Goal: Transaction & Acquisition: Download file/media

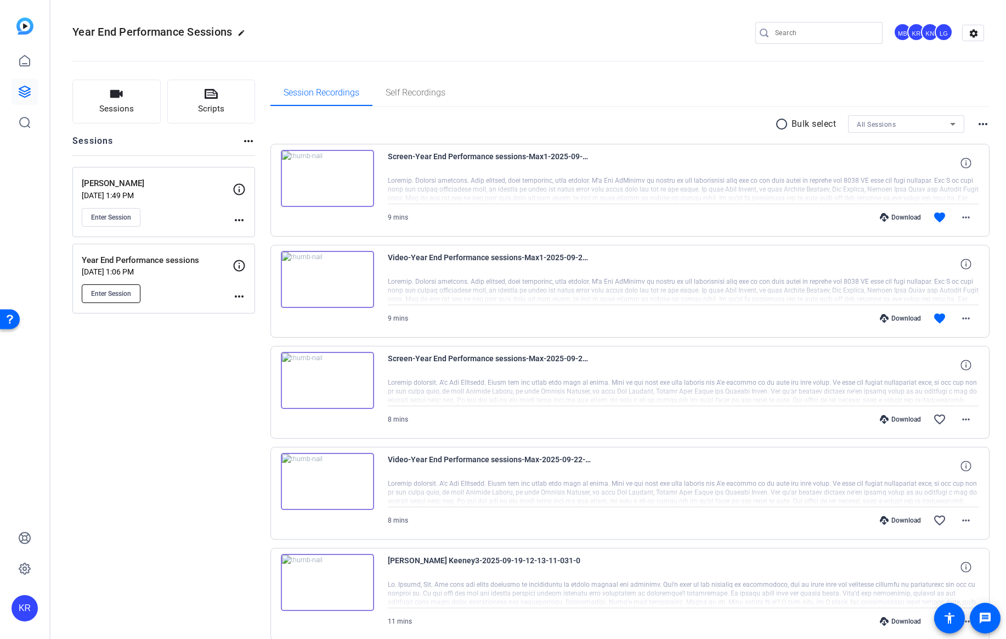
click at [113, 293] on span "Enter Session" at bounding box center [111, 293] width 40 height 9
click at [121, 296] on span "Enter Session" at bounding box center [111, 293] width 40 height 9
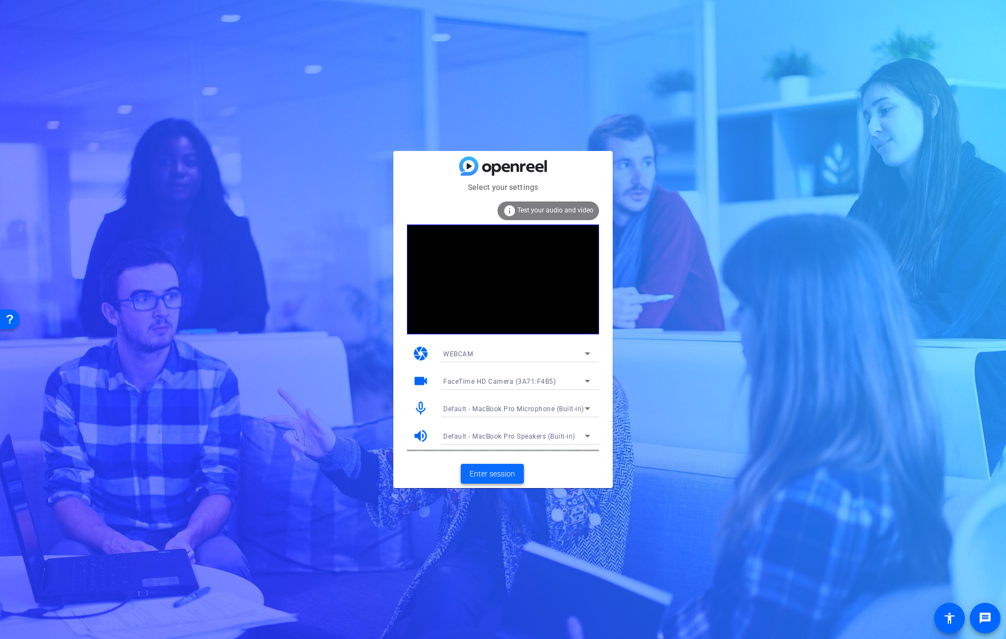
click at [482, 473] on span "Enter session" at bounding box center [493, 474] width 46 height 12
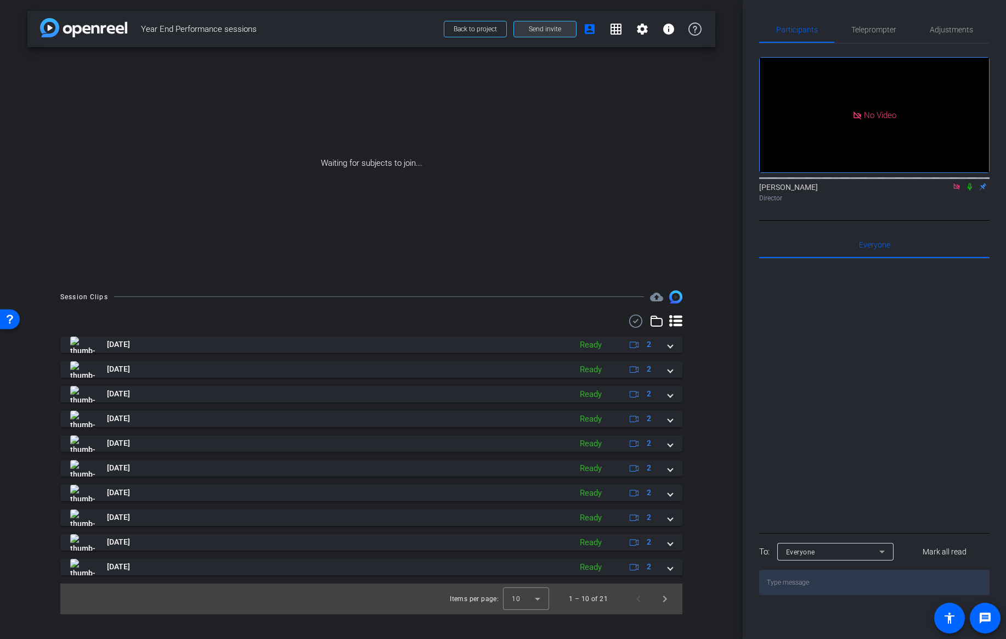
click at [552, 31] on span "Send invite" at bounding box center [545, 29] width 32 height 9
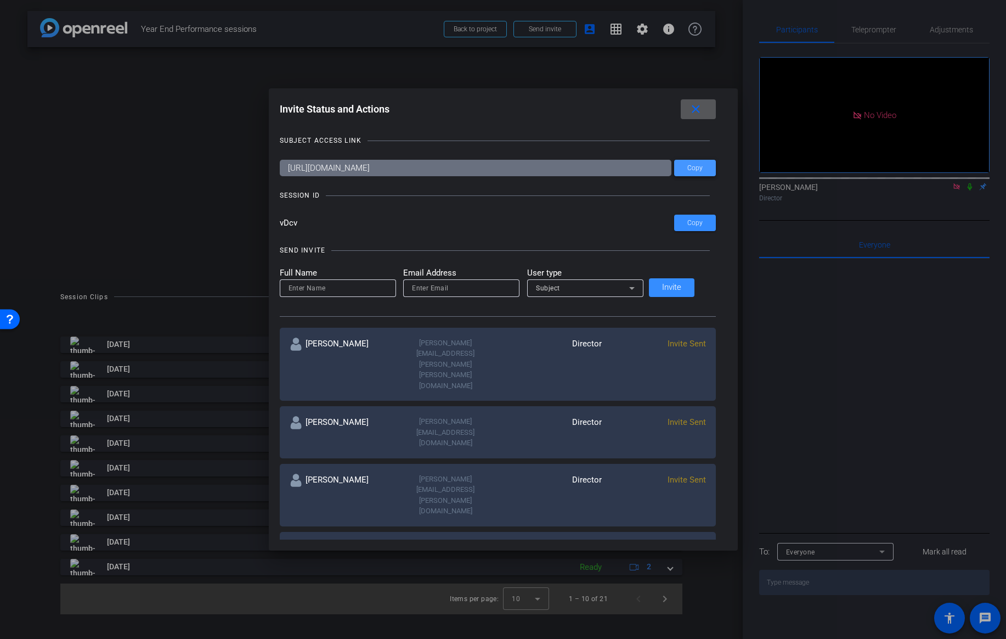
click at [687, 173] on span at bounding box center [695, 168] width 42 height 26
click at [689, 112] on mat-icon "close" at bounding box center [696, 110] width 14 height 14
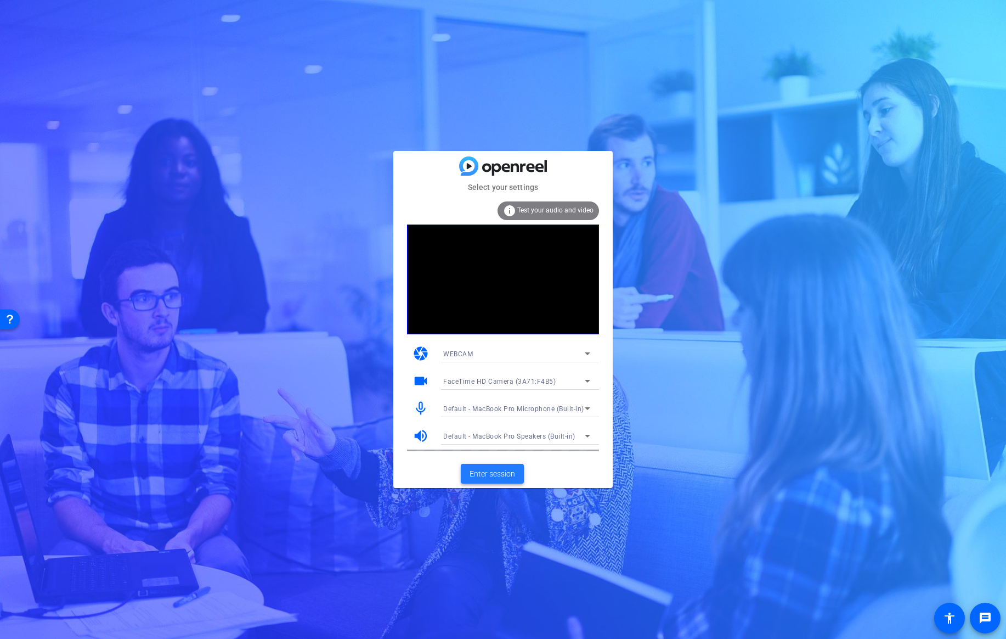
click at [480, 468] on span "Enter session" at bounding box center [493, 474] width 46 height 12
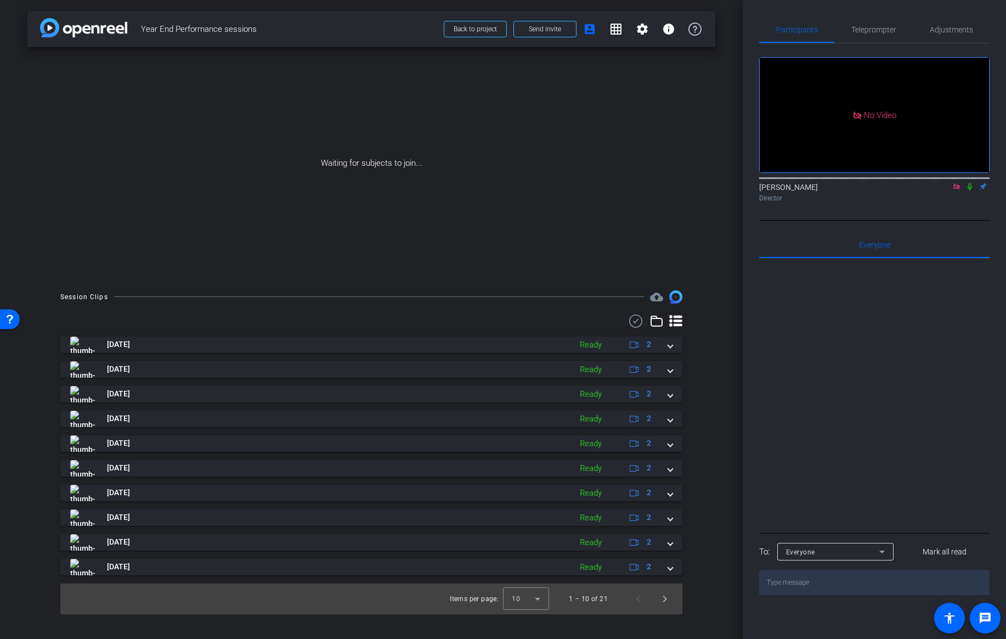
click at [970, 190] on icon at bounding box center [970, 187] width 9 height 8
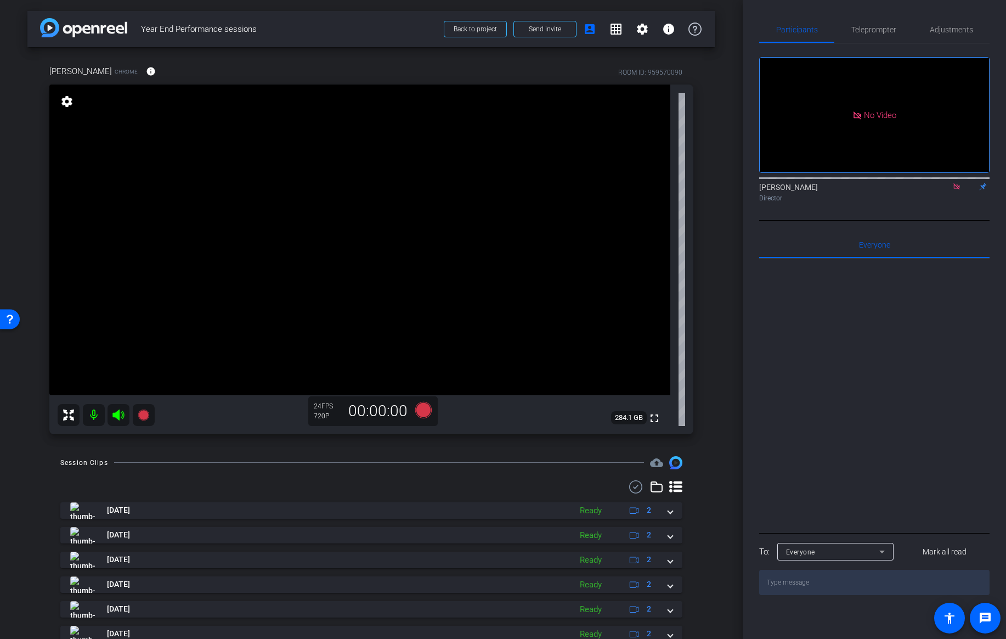
click at [970, 192] on mat-icon at bounding box center [970, 187] width 13 height 10
click at [955, 189] on icon at bounding box center [957, 186] width 6 height 6
click at [943, 190] on icon at bounding box center [944, 187] width 9 height 8
click at [944, 28] on span "Adjustments" at bounding box center [951, 30] width 43 height 8
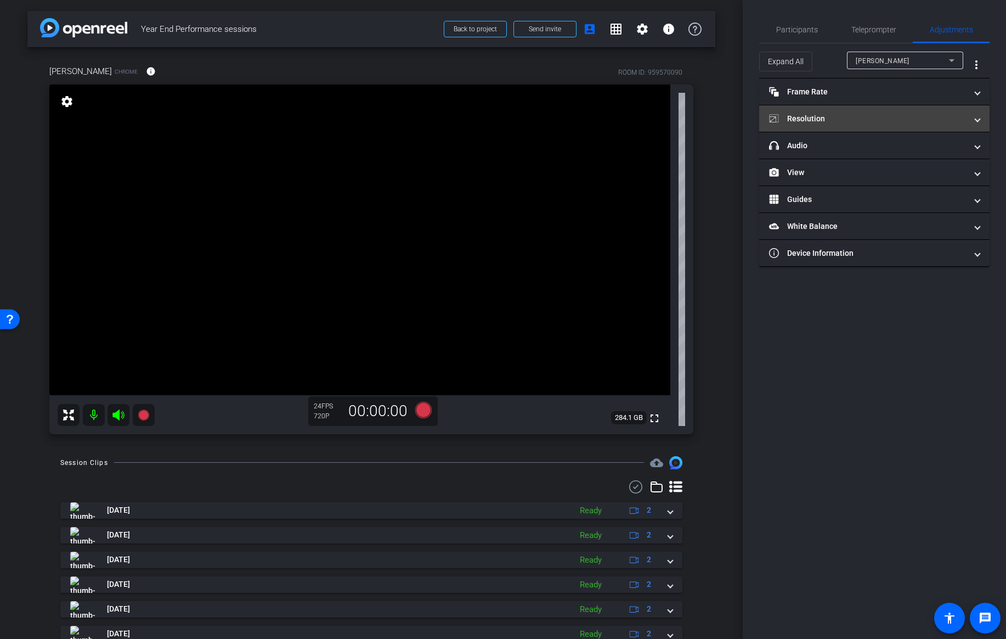
click at [848, 118] on mat-panel-title "Resolution" at bounding box center [868, 119] width 198 height 12
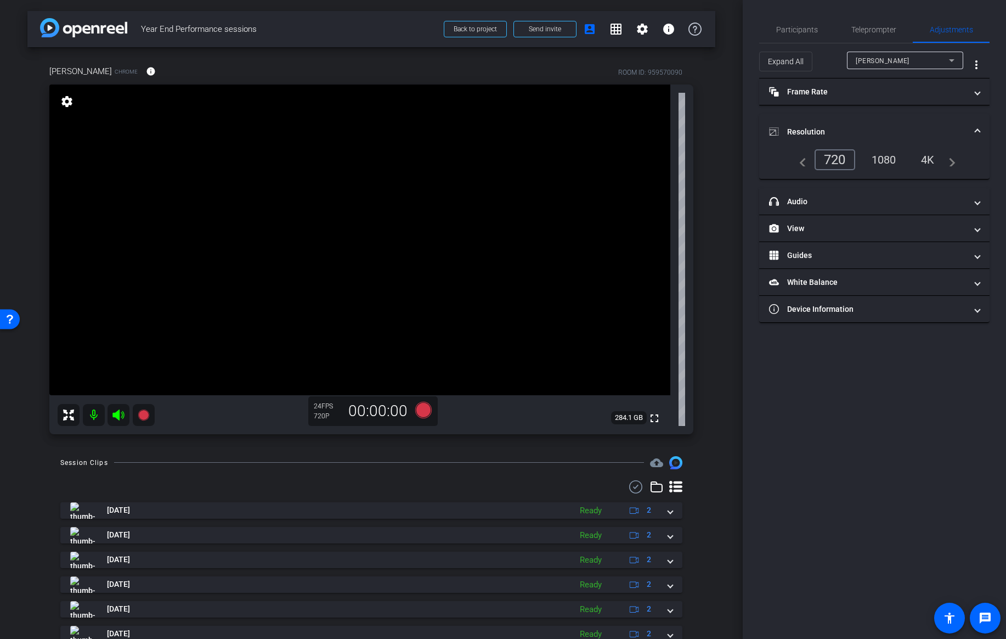
click at [892, 162] on div "1080" at bounding box center [884, 159] width 41 height 19
click at [825, 223] on mat-panel-title "View" at bounding box center [868, 229] width 198 height 12
click at [887, 265] on rect at bounding box center [885, 264] width 6 height 4
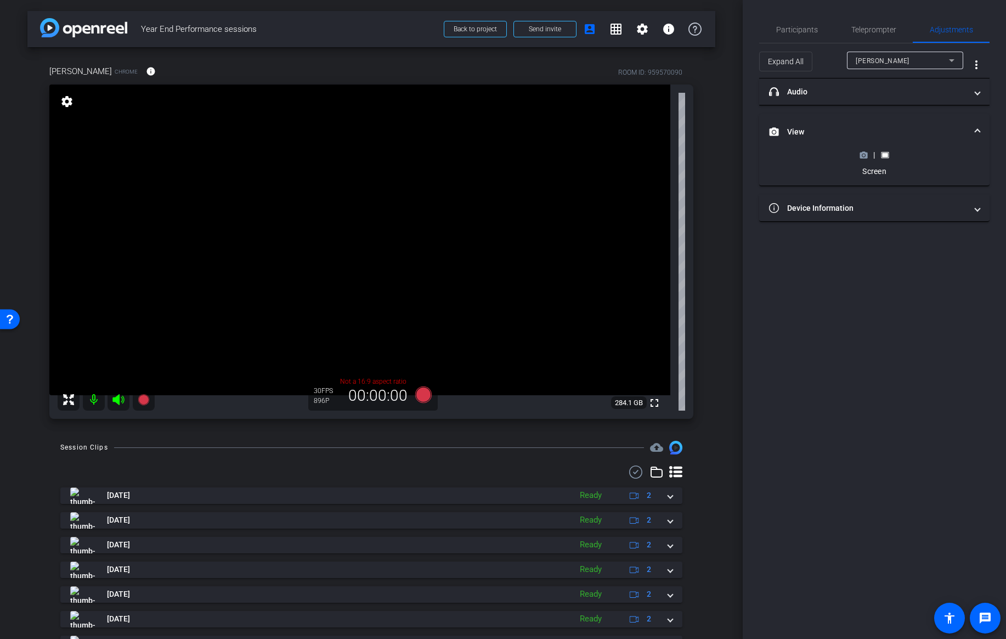
click at [867, 155] on icon at bounding box center [864, 155] width 8 height 6
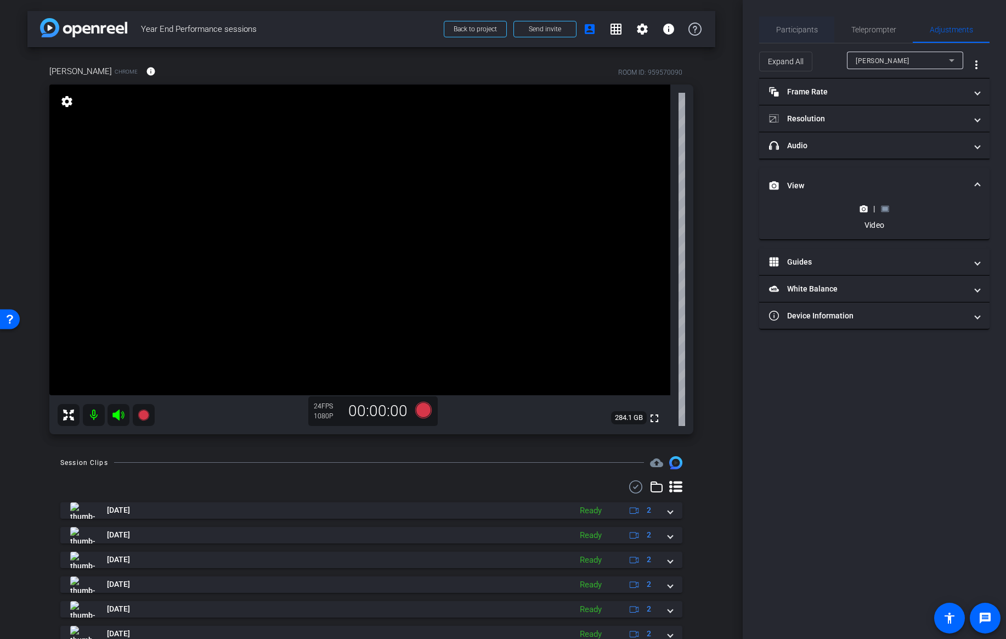
click at [812, 33] on span "Participants" at bounding box center [798, 30] width 42 height 8
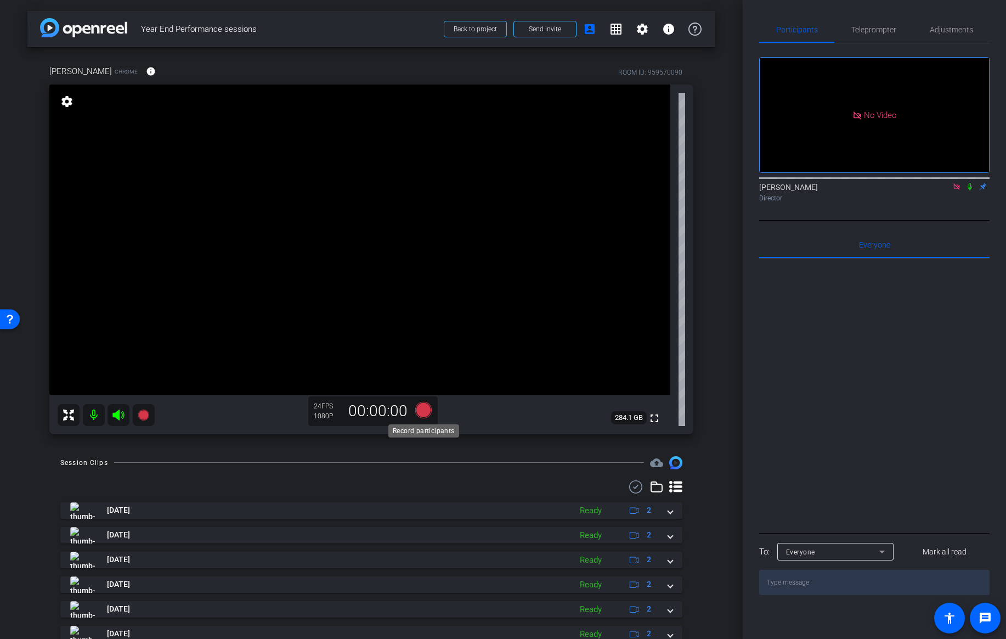
click at [422, 412] on icon at bounding box center [423, 410] width 16 height 16
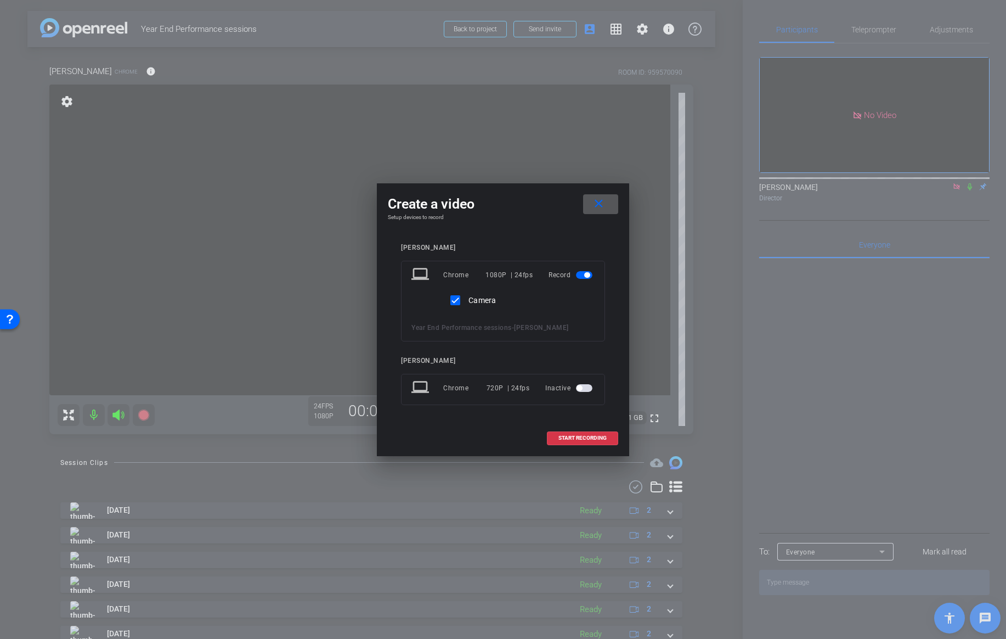
click at [603, 204] on mat-icon "close" at bounding box center [599, 204] width 14 height 14
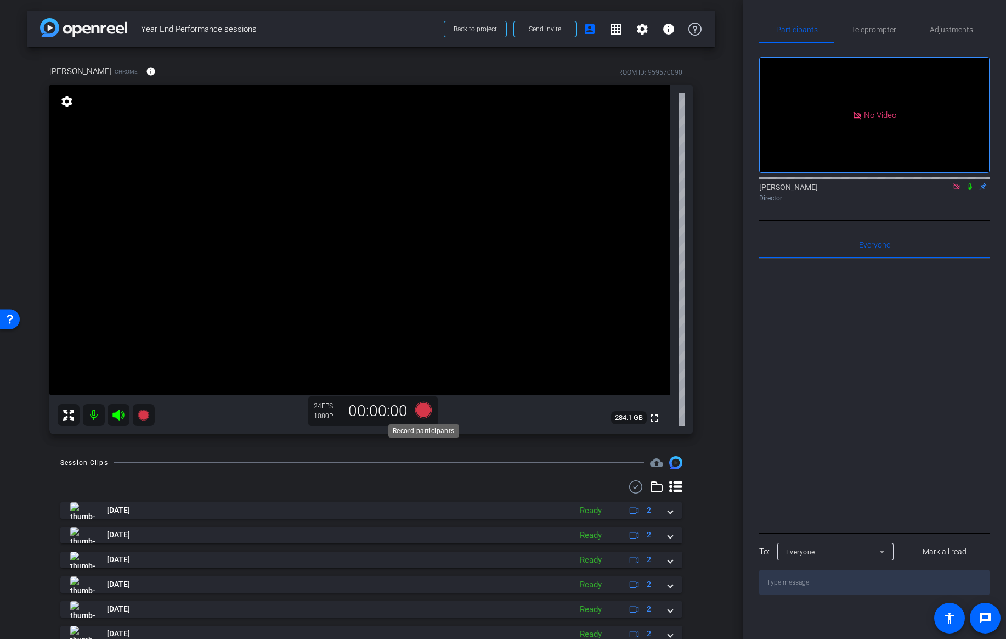
click at [425, 411] on icon at bounding box center [423, 410] width 16 height 16
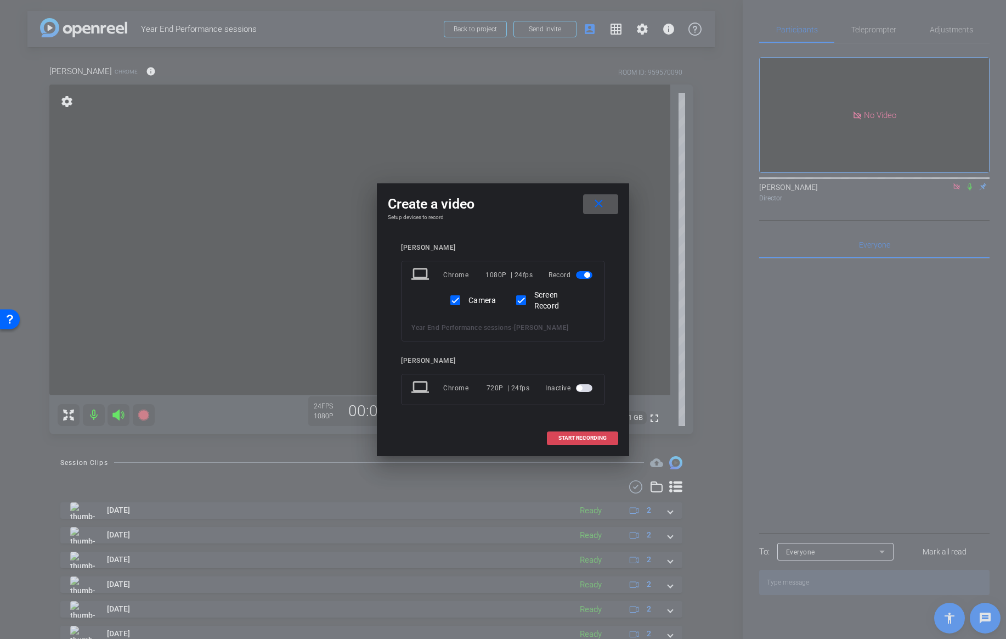
click at [582, 439] on span "START RECORDING" at bounding box center [583, 437] width 48 height 5
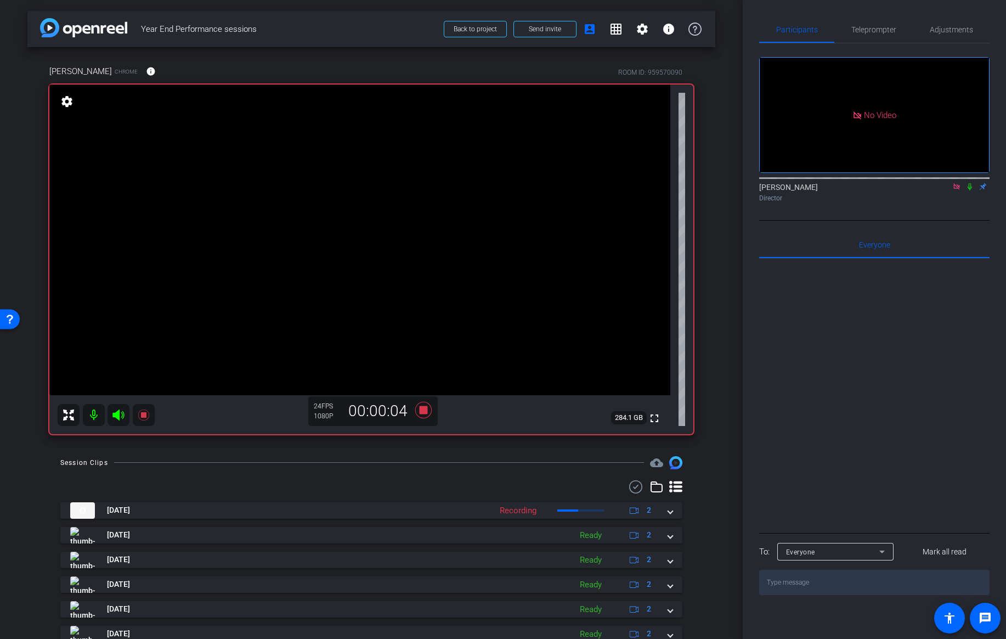
click at [970, 183] on icon at bounding box center [970, 187] width 9 height 8
click at [955, 182] on div "Kaveh Ryndak Director" at bounding box center [875, 192] width 230 height 21
click at [960, 182] on div "Kaveh Ryndak Director" at bounding box center [875, 192] width 230 height 21
click at [977, 182] on div "Kaveh Ryndak Director" at bounding box center [875, 192] width 230 height 21
click at [972, 183] on icon at bounding box center [970, 186] width 6 height 6
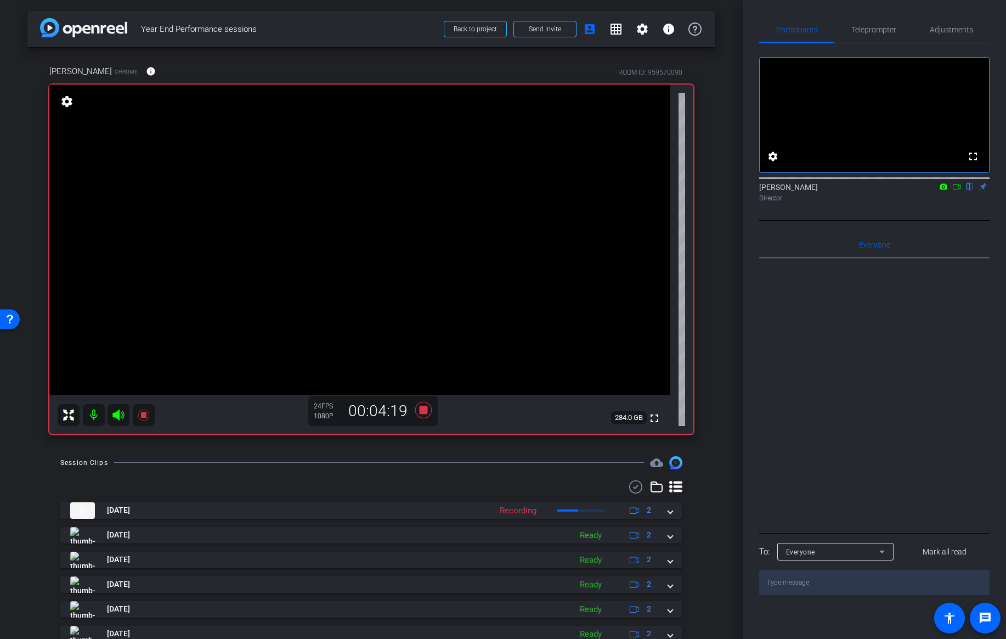
click at [954, 190] on icon at bounding box center [957, 187] width 9 height 8
click at [424, 411] on icon at bounding box center [423, 410] width 16 height 16
click at [931, 203] on div "Director" at bounding box center [875, 198] width 230 height 10
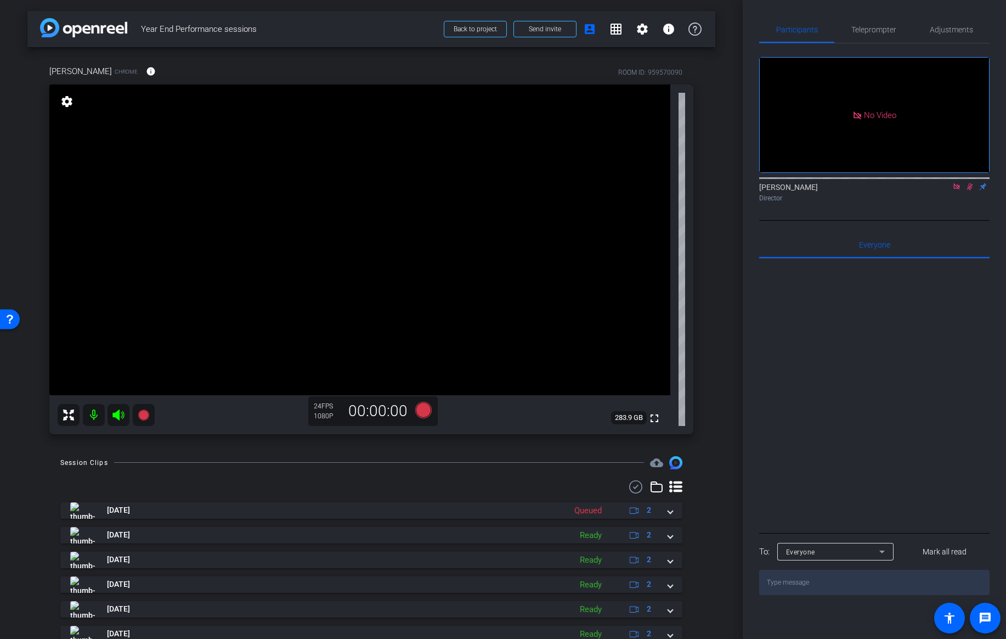
click at [970, 190] on icon at bounding box center [970, 187] width 9 height 8
click at [422, 413] on icon at bounding box center [423, 410] width 16 height 16
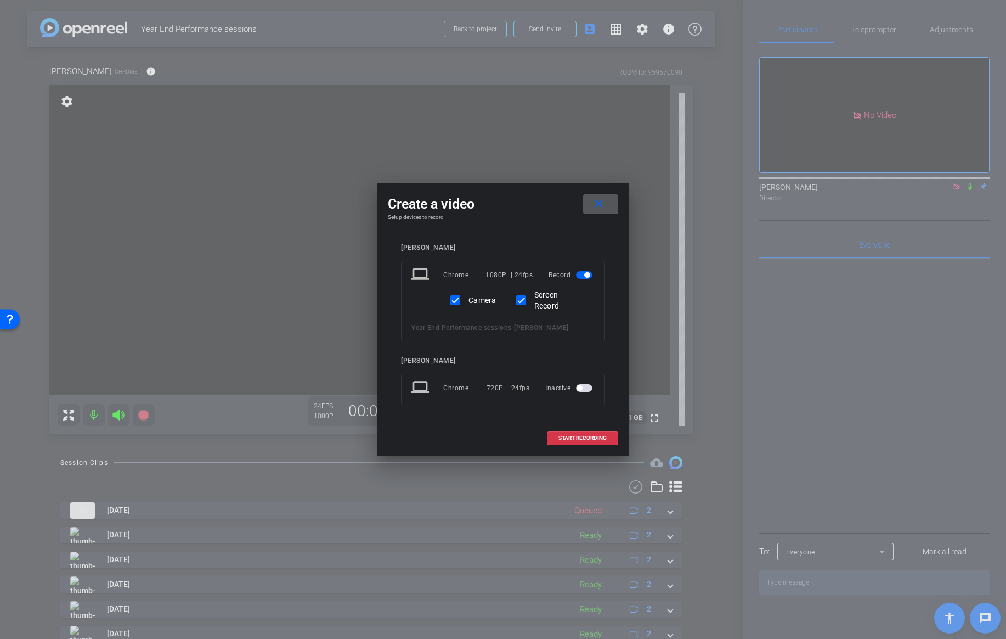
click at [608, 205] on span at bounding box center [600, 204] width 35 height 26
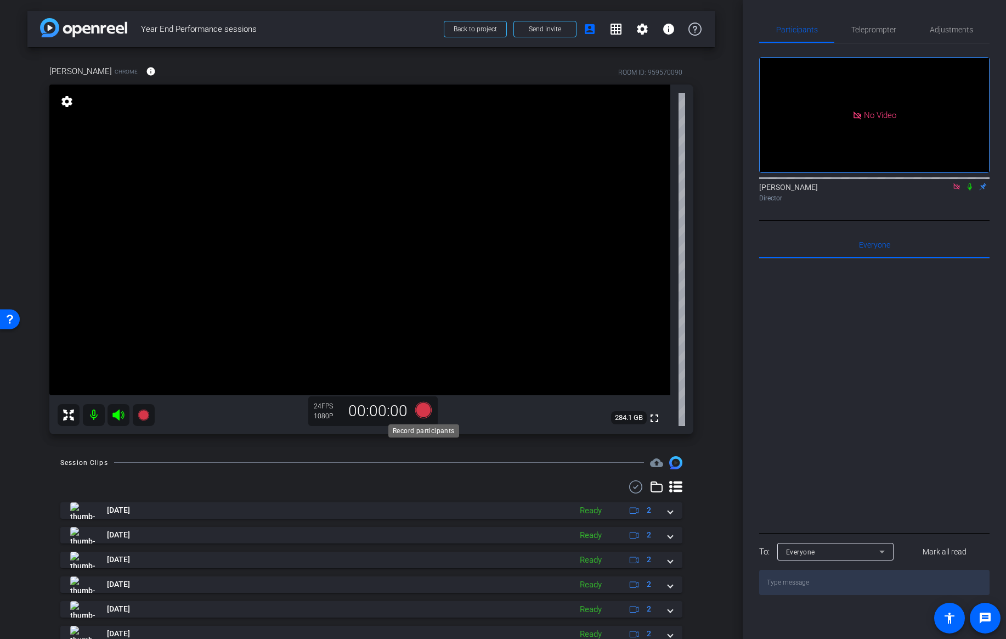
click at [423, 411] on icon at bounding box center [423, 410] width 16 height 16
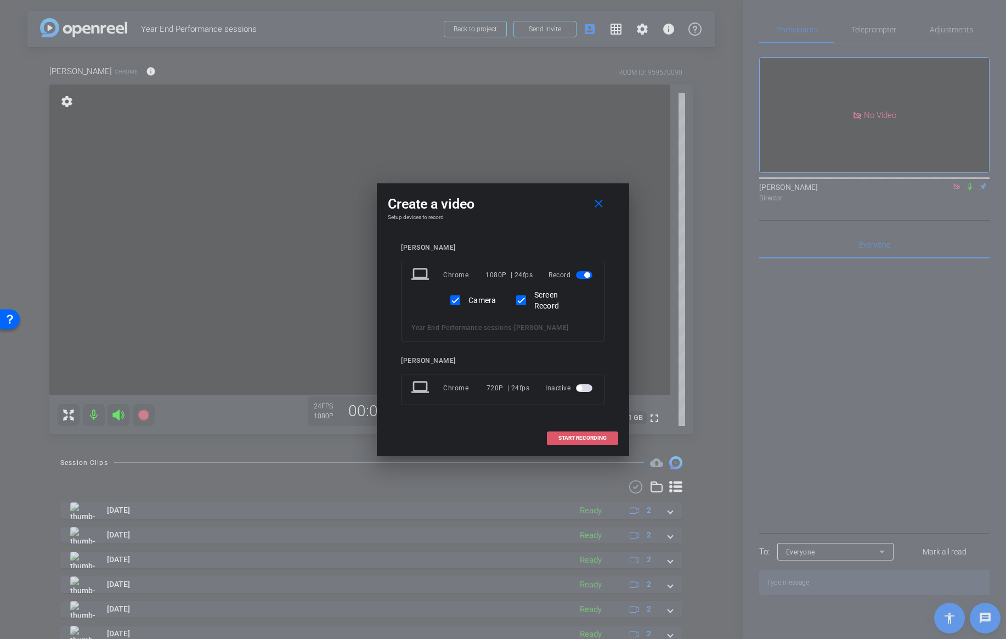
click at [586, 435] on span "START RECORDING" at bounding box center [583, 437] width 48 height 5
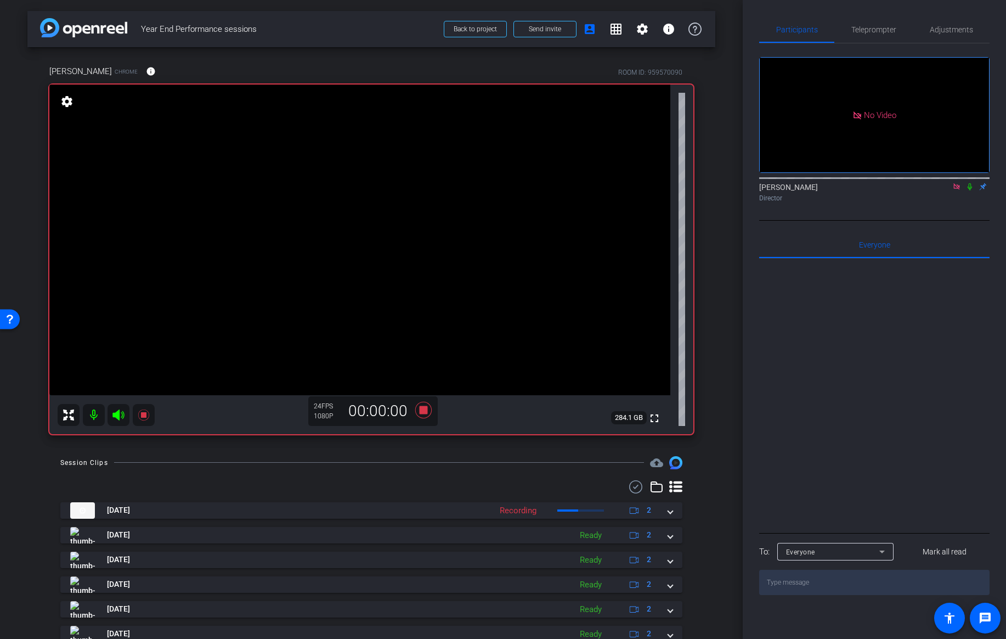
click at [972, 190] on icon at bounding box center [970, 186] width 4 height 7
click at [422, 410] on icon at bounding box center [423, 410] width 16 height 16
click at [971, 190] on icon at bounding box center [971, 186] width 6 height 7
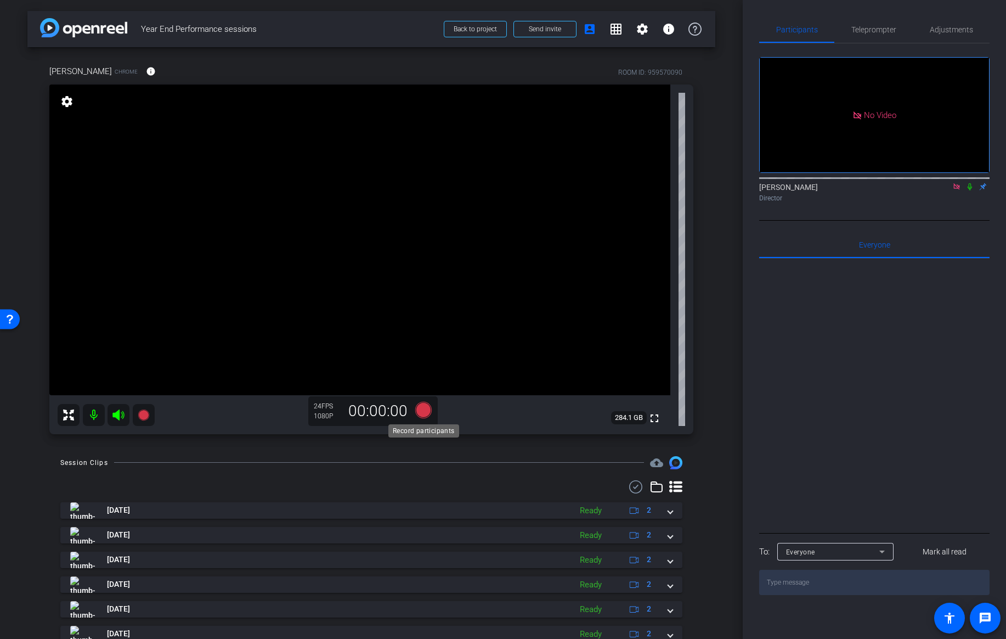
click at [423, 411] on icon at bounding box center [423, 410] width 16 height 16
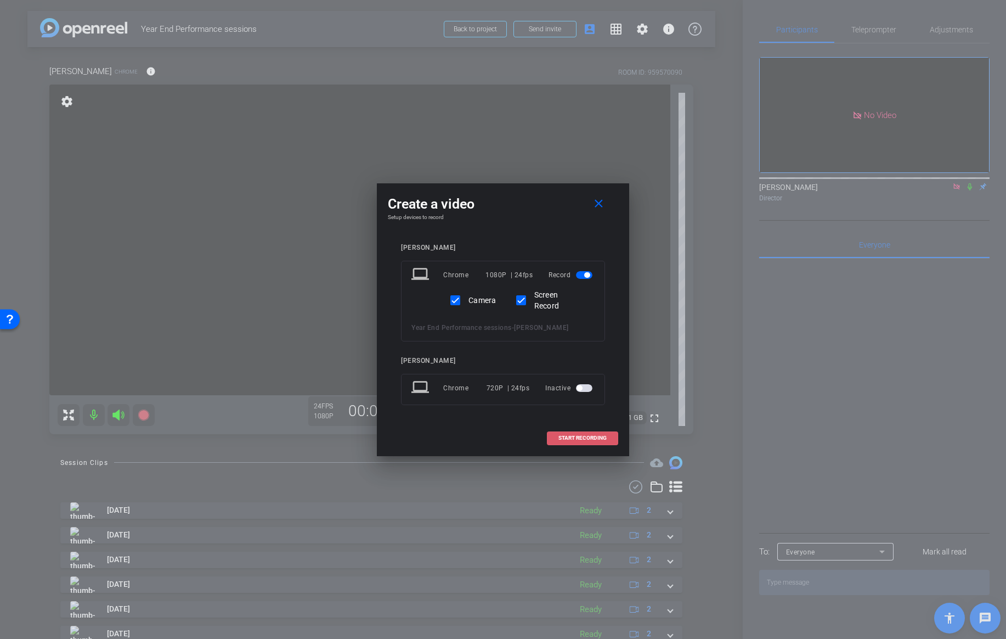
click at [566, 435] on span "START RECORDING" at bounding box center [583, 437] width 48 height 5
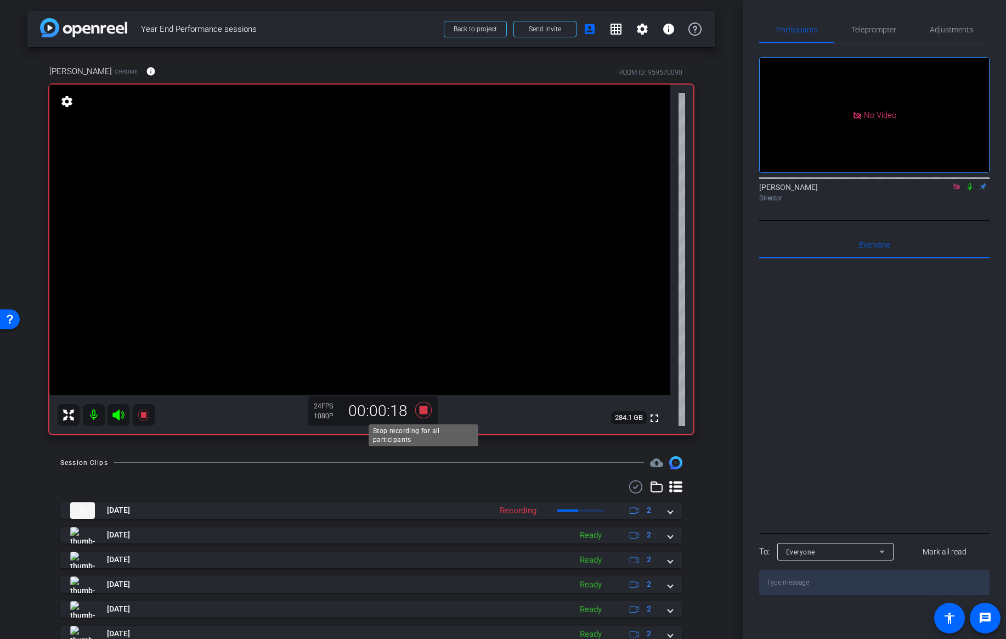
click at [424, 409] on icon at bounding box center [423, 410] width 16 height 16
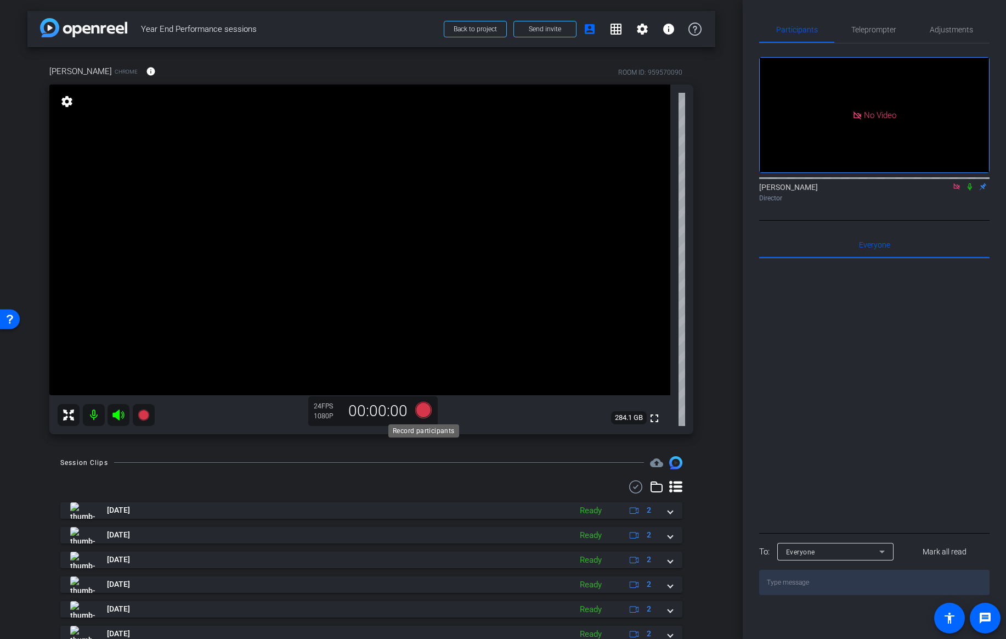
click at [424, 410] on icon at bounding box center [423, 410] width 16 height 16
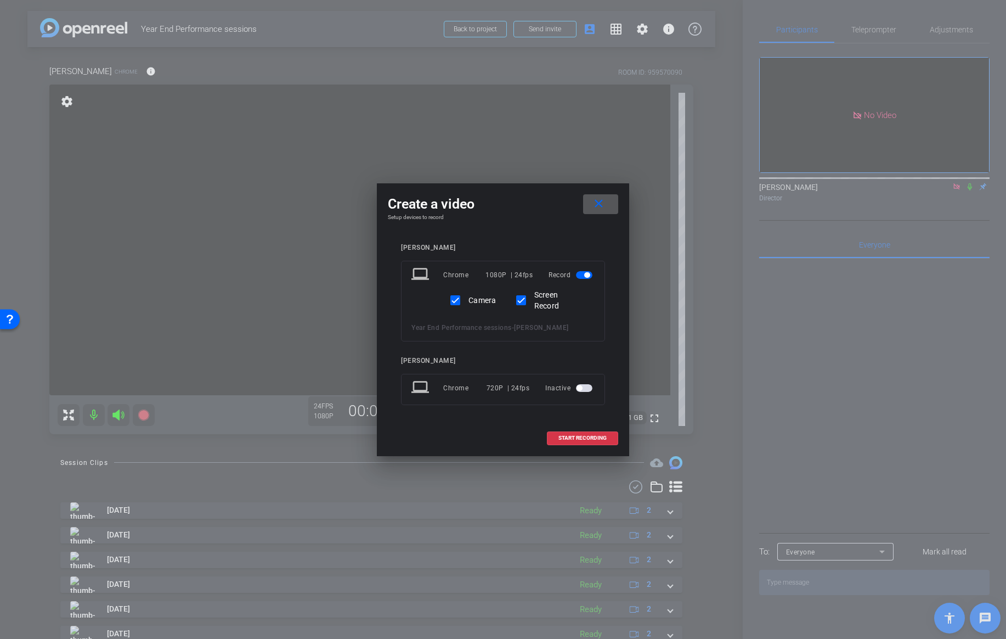
click at [611, 201] on span at bounding box center [600, 204] width 35 height 26
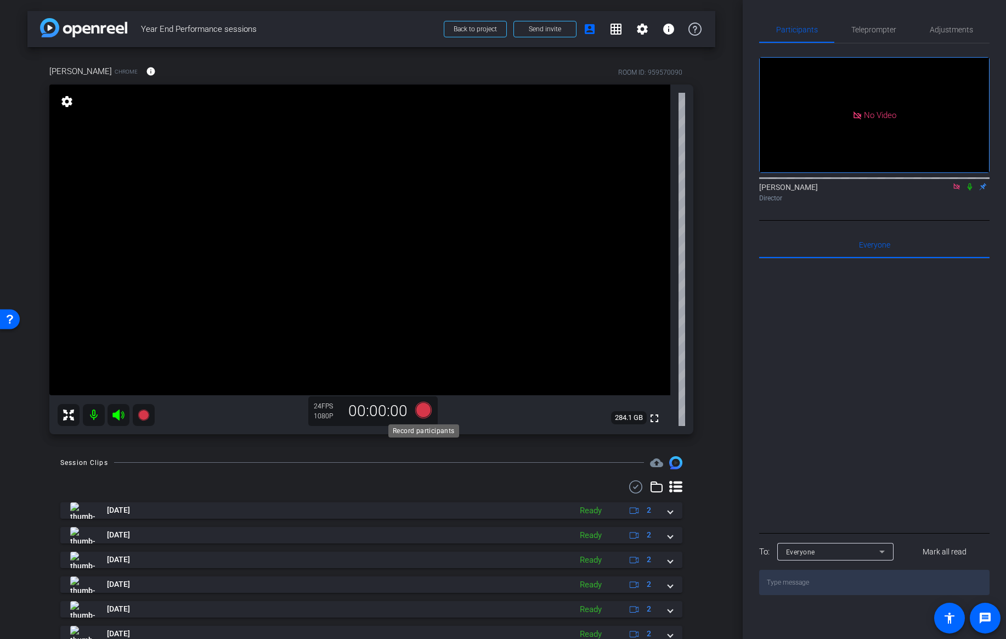
click at [424, 412] on icon at bounding box center [423, 410] width 16 height 16
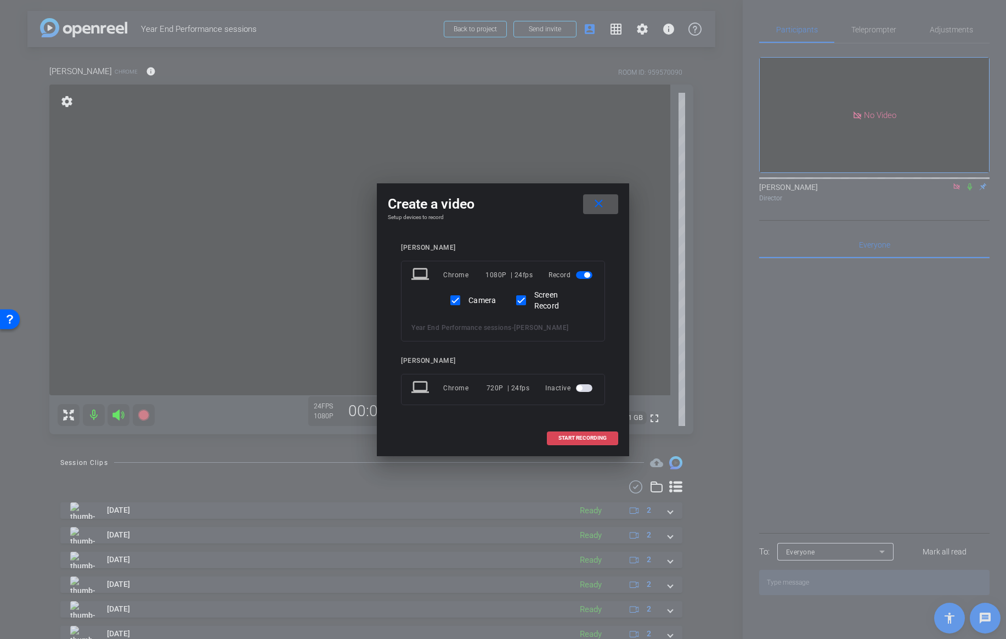
click at [572, 435] on span "START RECORDING" at bounding box center [583, 437] width 48 height 5
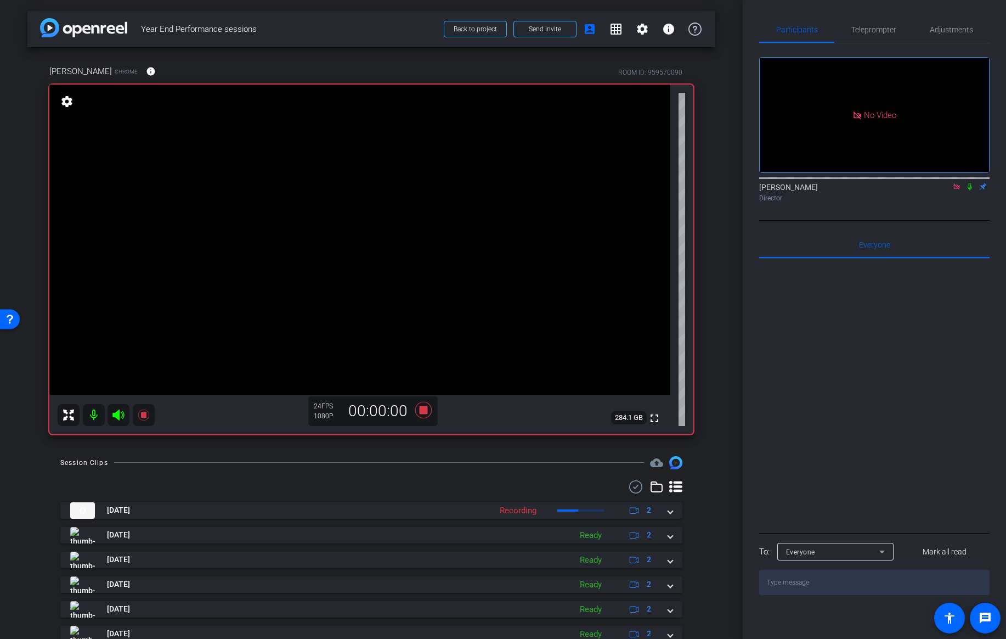
click at [971, 190] on icon at bounding box center [970, 187] width 9 height 8
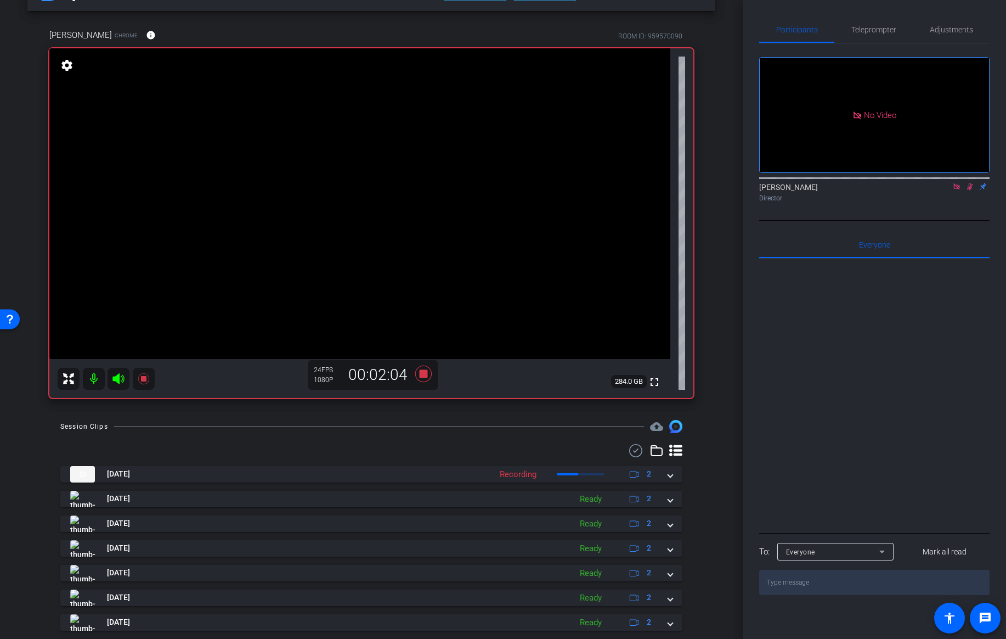
scroll to position [38, 0]
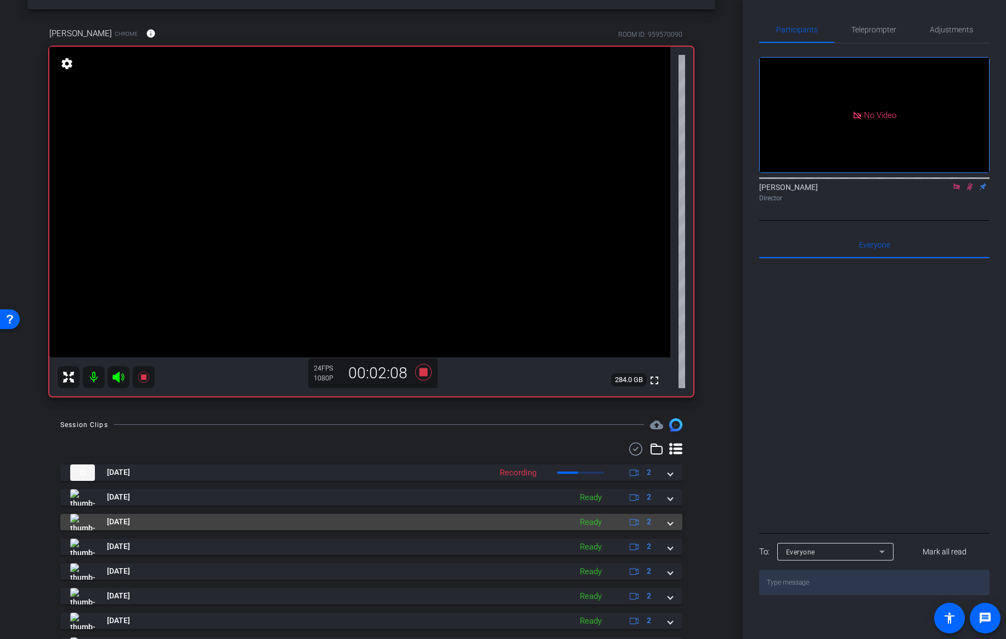
click at [671, 522] on span at bounding box center [670, 522] width 4 height 12
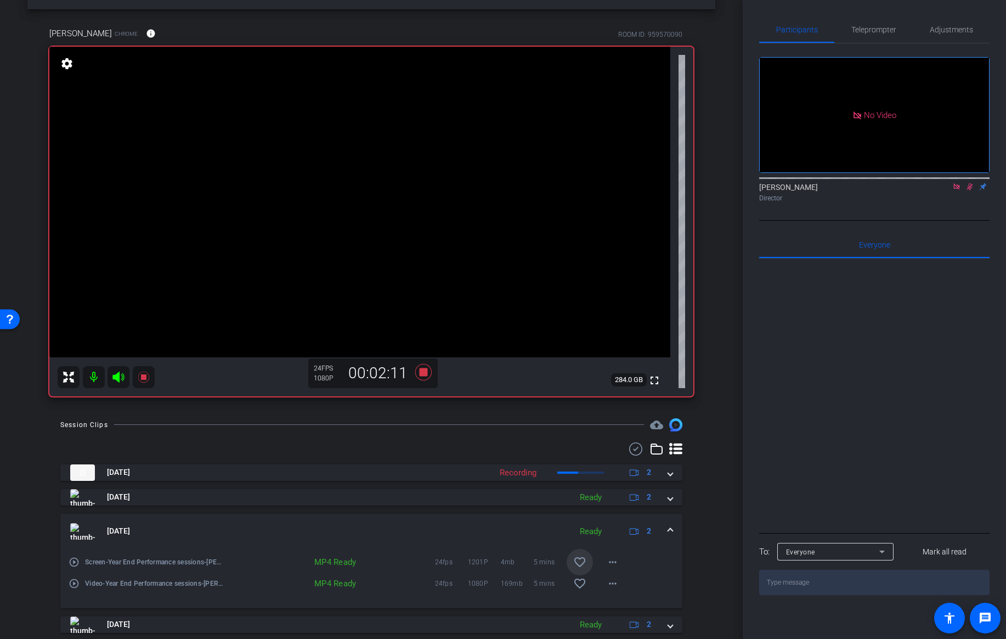
click at [579, 563] on mat-icon "favorite_border" at bounding box center [579, 561] width 13 height 13
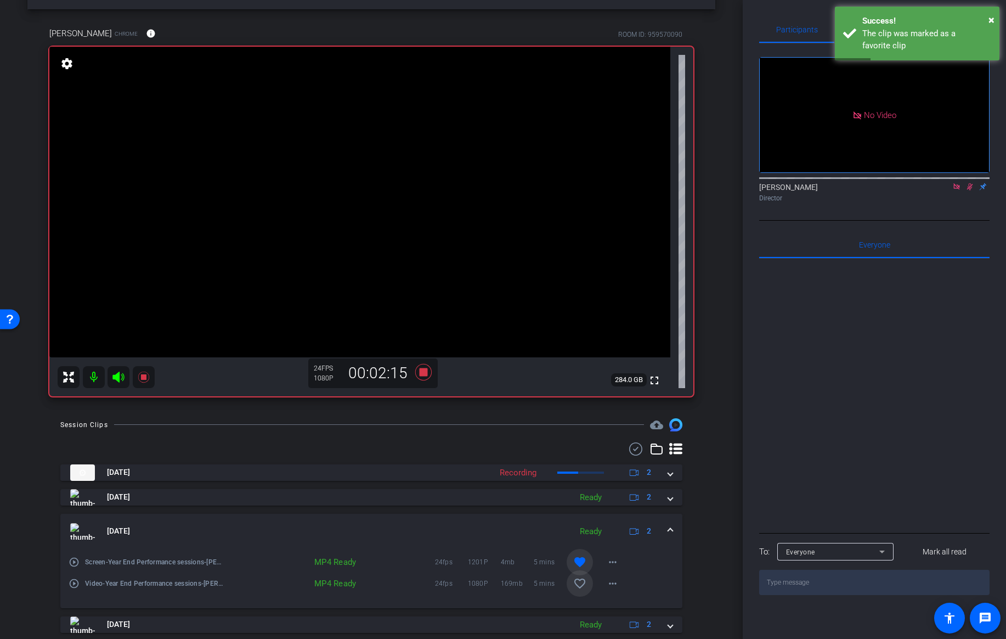
click at [579, 581] on mat-icon "favorite_border" at bounding box center [579, 583] width 13 height 13
click at [672, 529] on span at bounding box center [670, 531] width 4 height 12
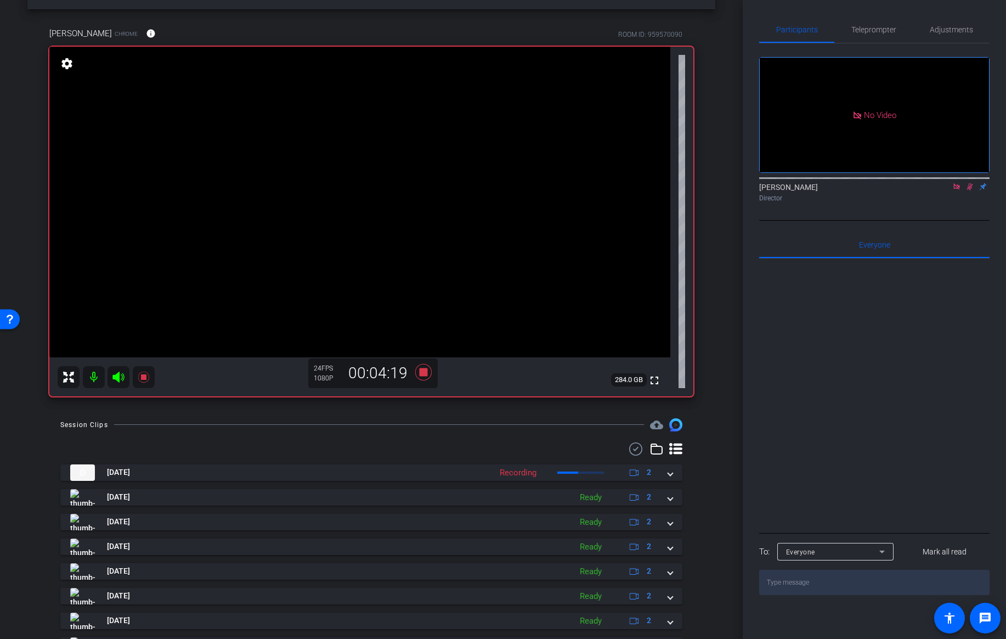
click at [971, 190] on icon at bounding box center [970, 187] width 9 height 8
click at [426, 370] on icon at bounding box center [423, 372] width 16 height 16
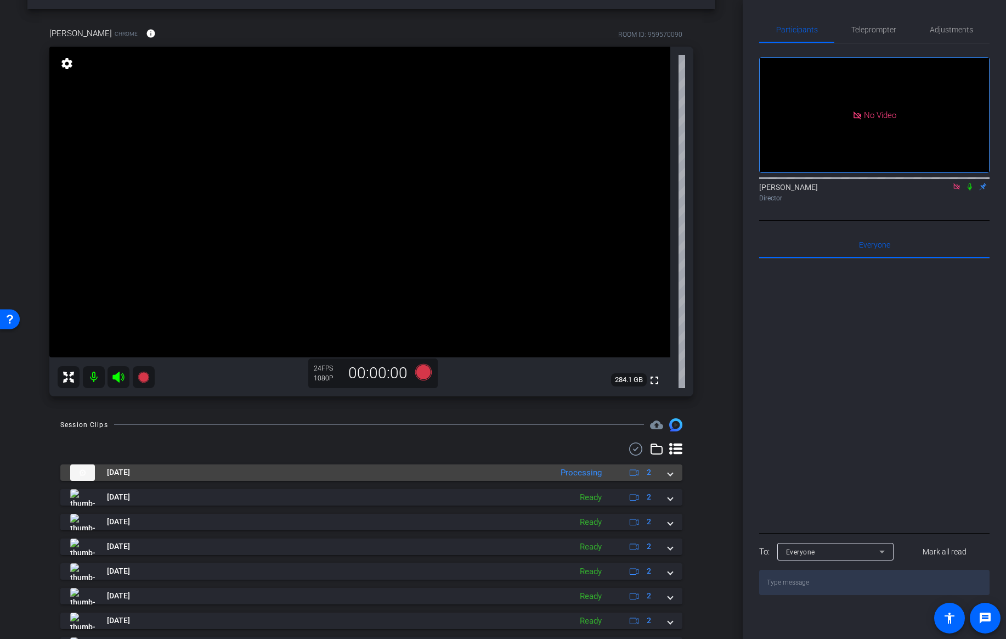
click at [669, 472] on span at bounding box center [670, 472] width 4 height 12
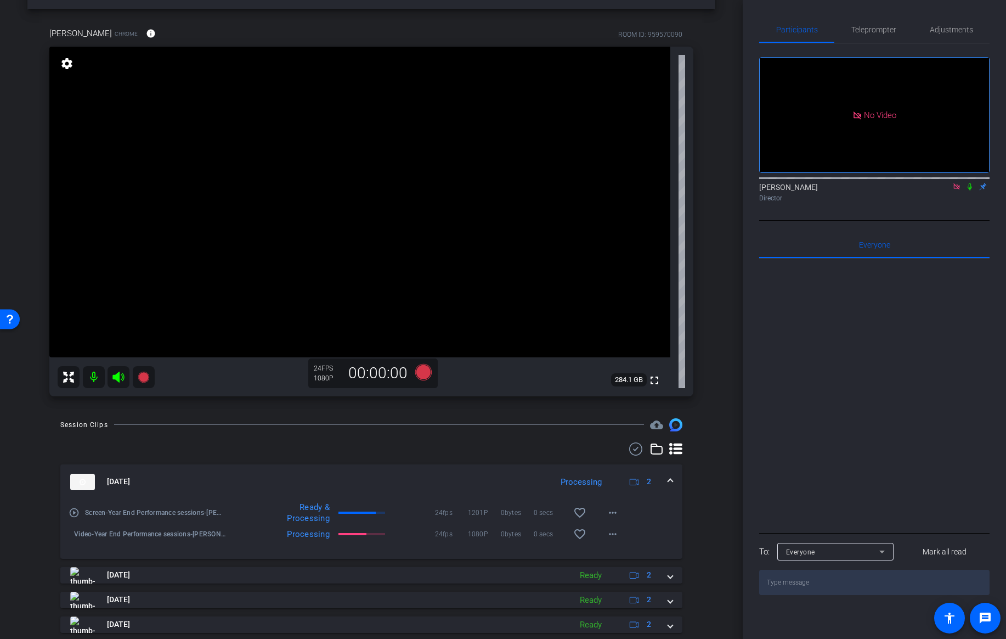
click at [670, 481] on span at bounding box center [670, 482] width 4 height 12
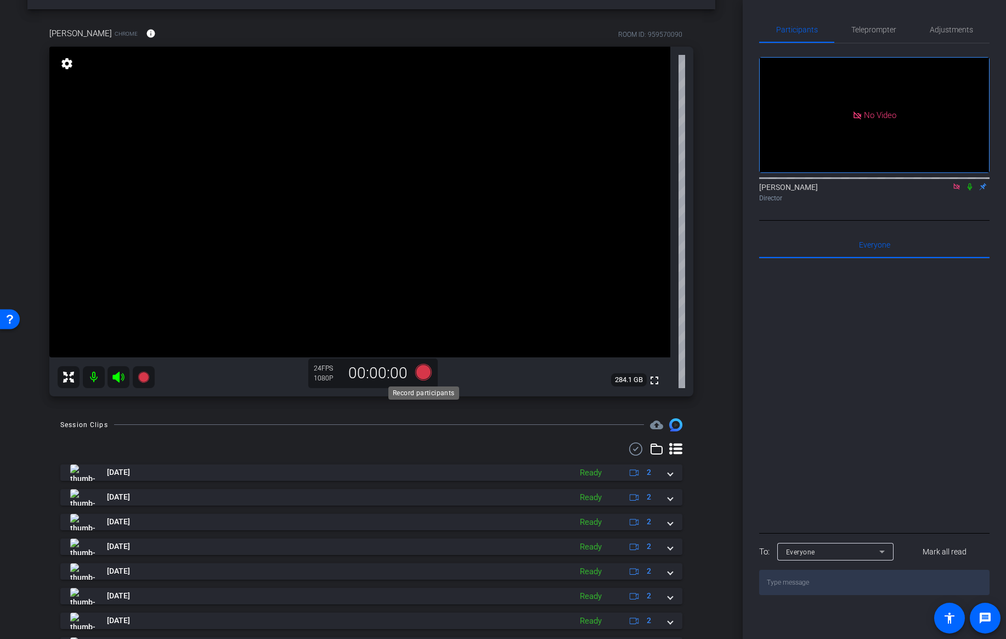
click at [424, 373] on icon at bounding box center [423, 372] width 16 height 16
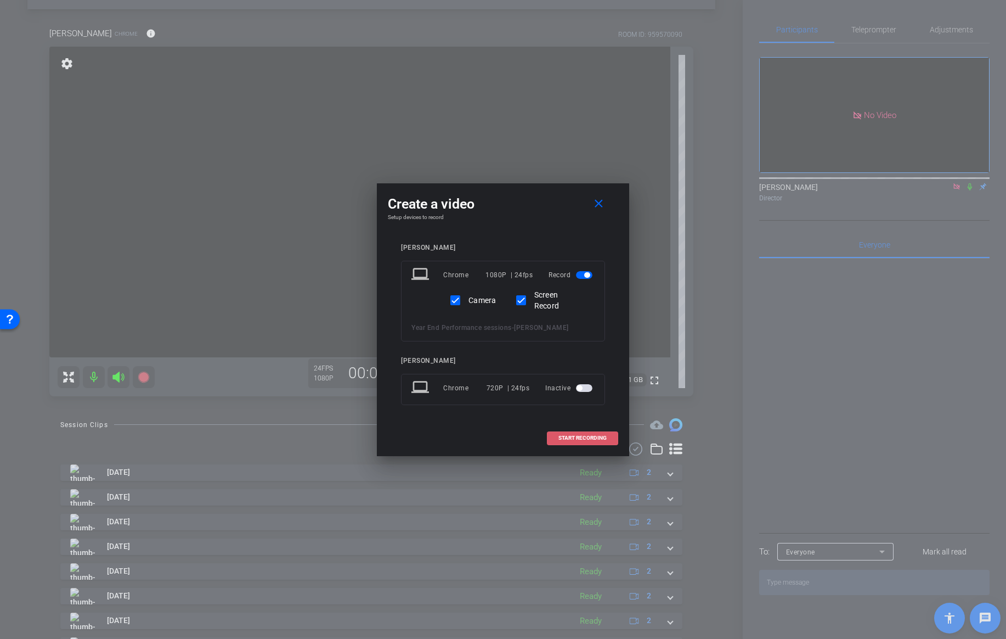
click at [581, 439] on span "START RECORDING" at bounding box center [583, 437] width 48 height 5
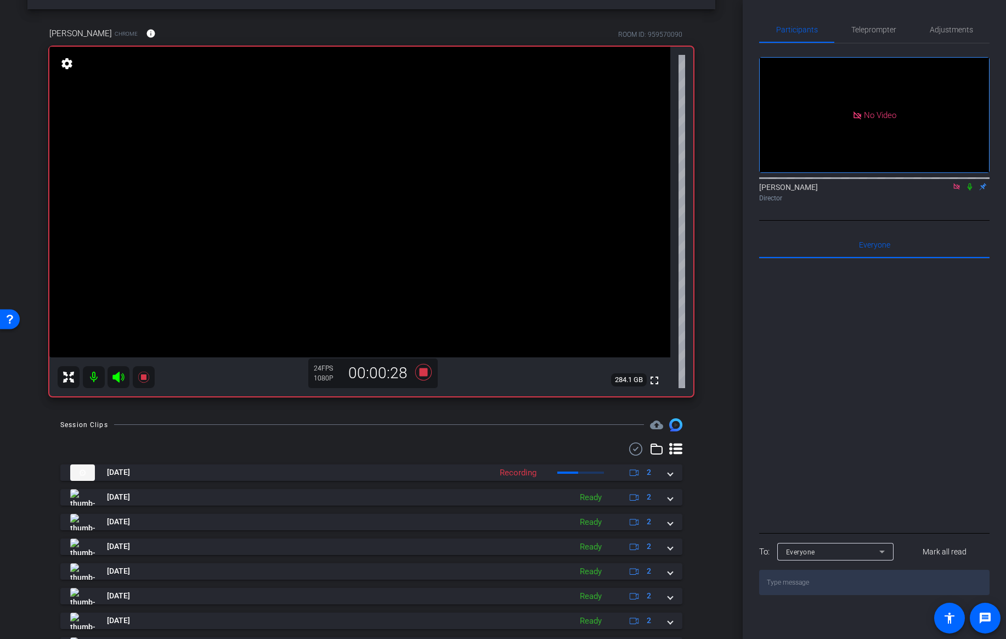
click at [970, 190] on icon at bounding box center [970, 187] width 9 height 8
click at [969, 190] on icon at bounding box center [970, 187] width 9 height 8
click at [421, 374] on icon at bounding box center [423, 372] width 16 height 16
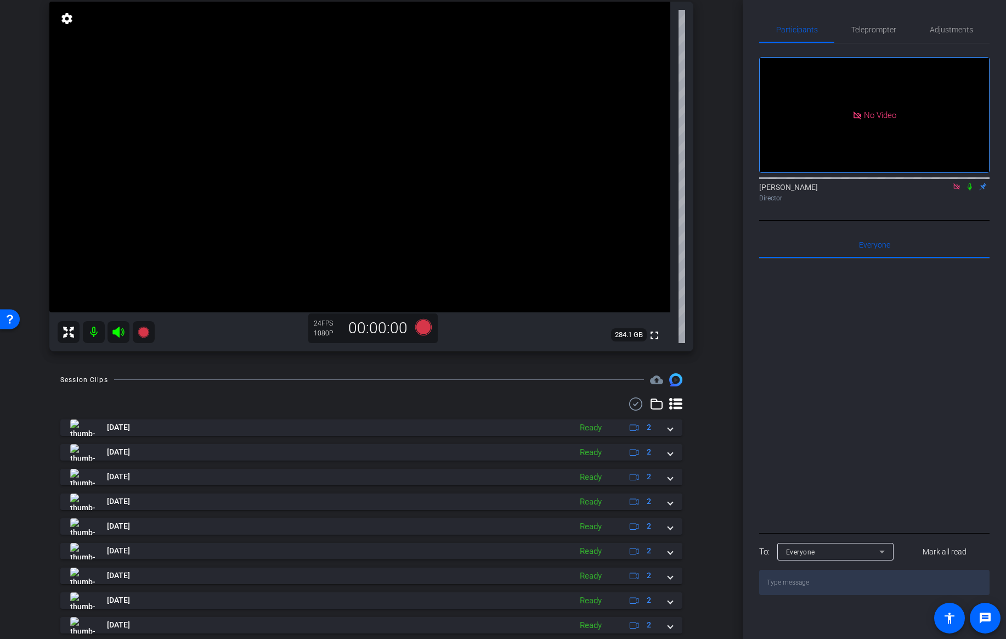
scroll to position [77, 0]
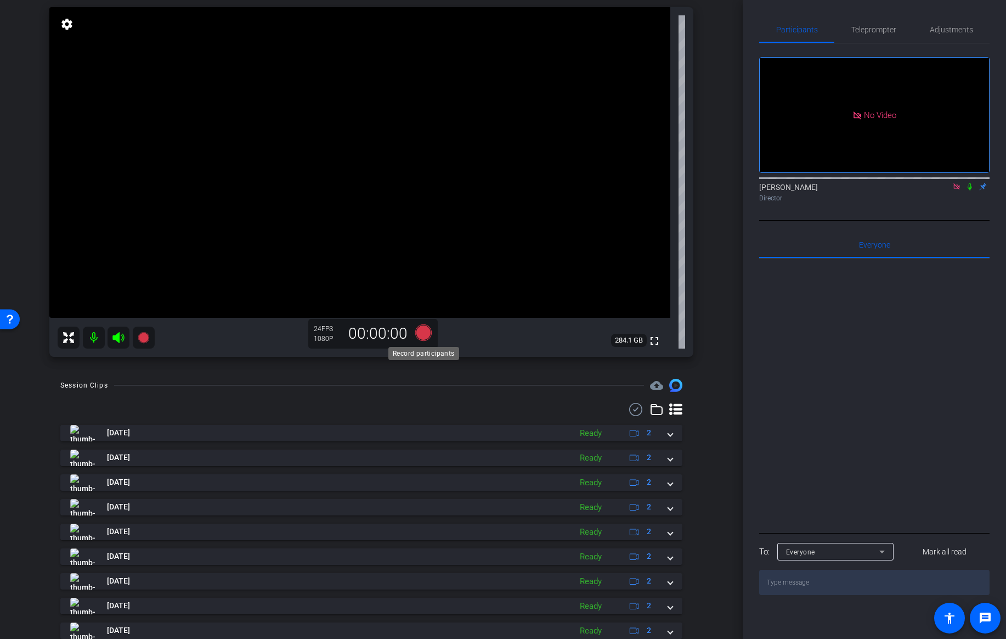
click at [423, 333] on icon at bounding box center [423, 332] width 16 height 16
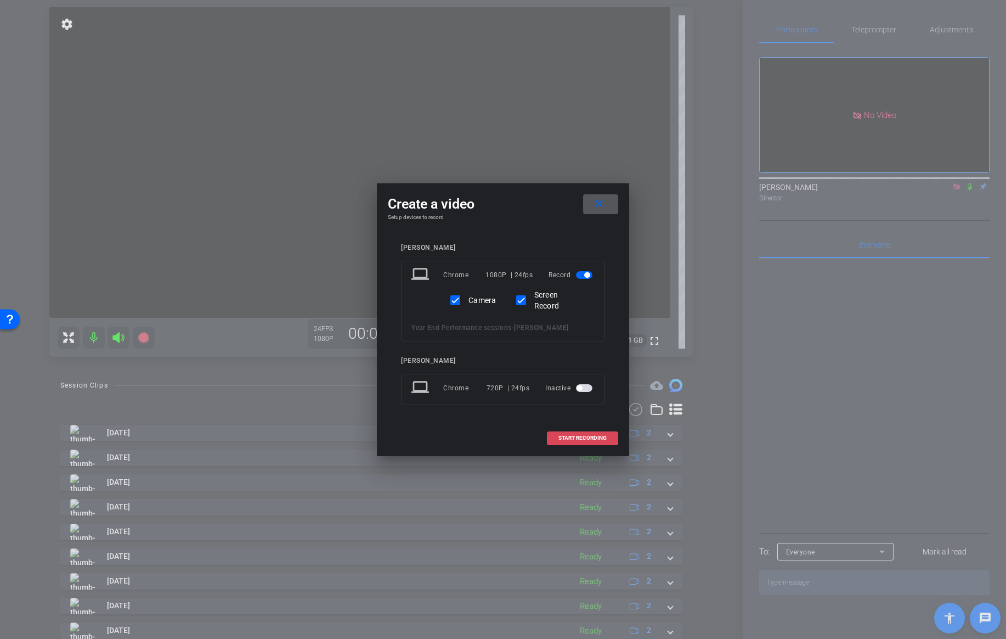
click at [579, 439] on span "START RECORDING" at bounding box center [583, 437] width 48 height 5
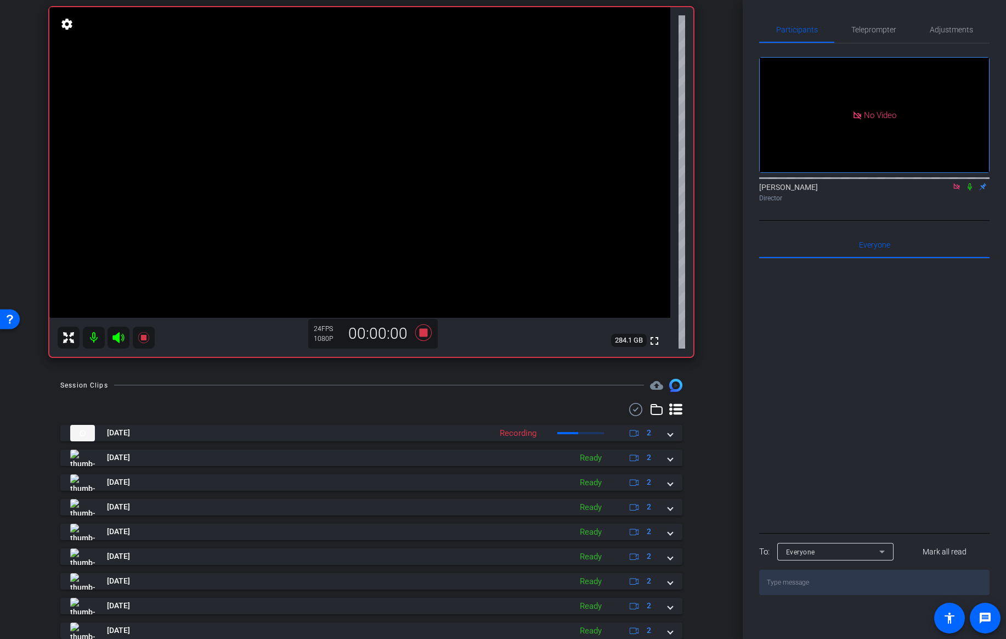
click at [971, 190] on icon at bounding box center [970, 187] width 9 height 8
click at [971, 190] on icon at bounding box center [971, 186] width 6 height 7
click at [971, 190] on icon at bounding box center [970, 186] width 4 height 7
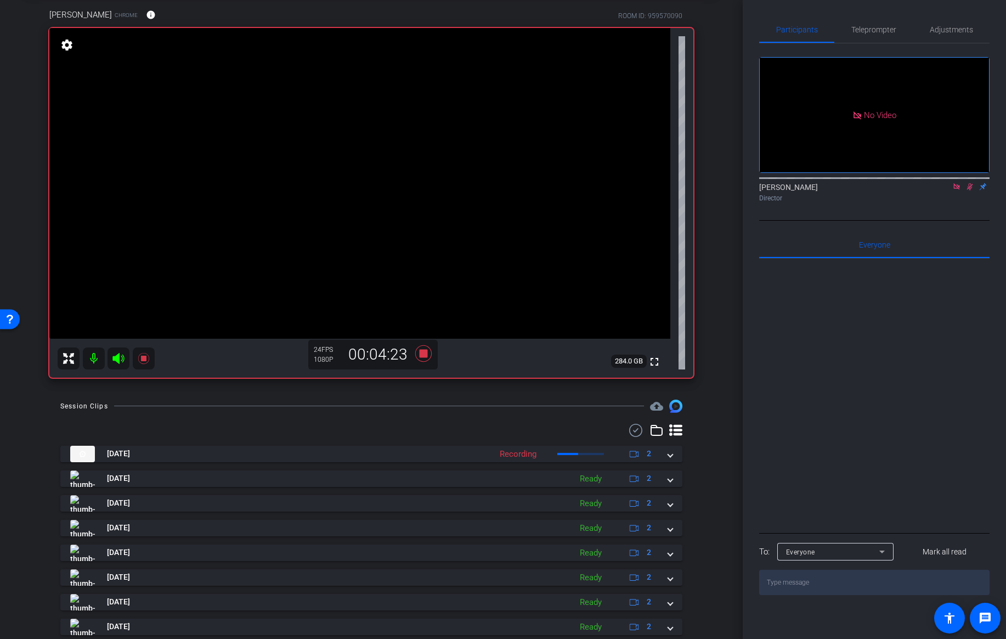
scroll to position [54, 0]
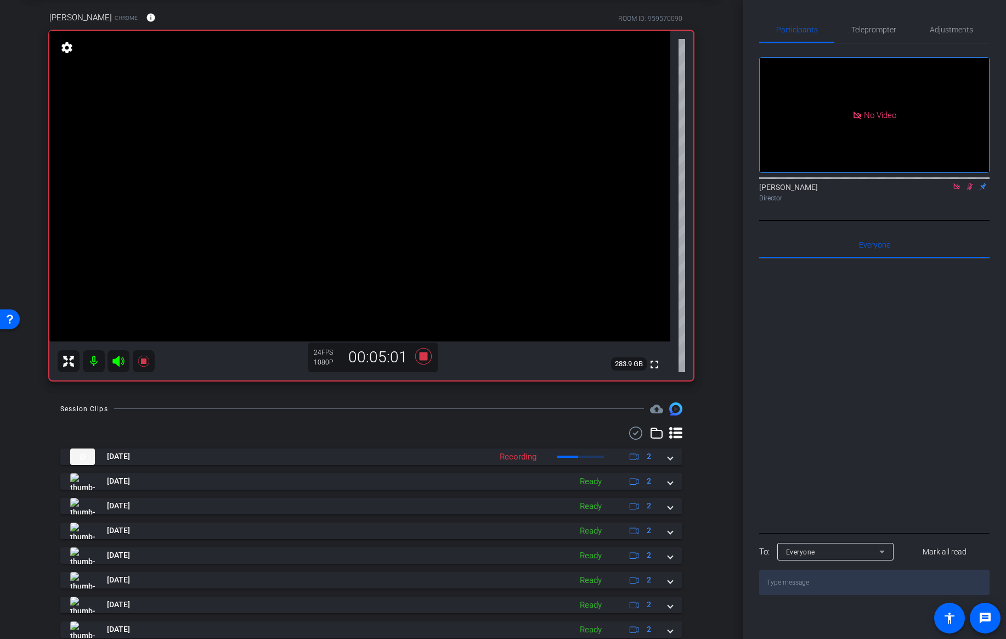
click at [970, 190] on icon at bounding box center [970, 187] width 9 height 8
click at [421, 354] on icon at bounding box center [423, 356] width 16 height 16
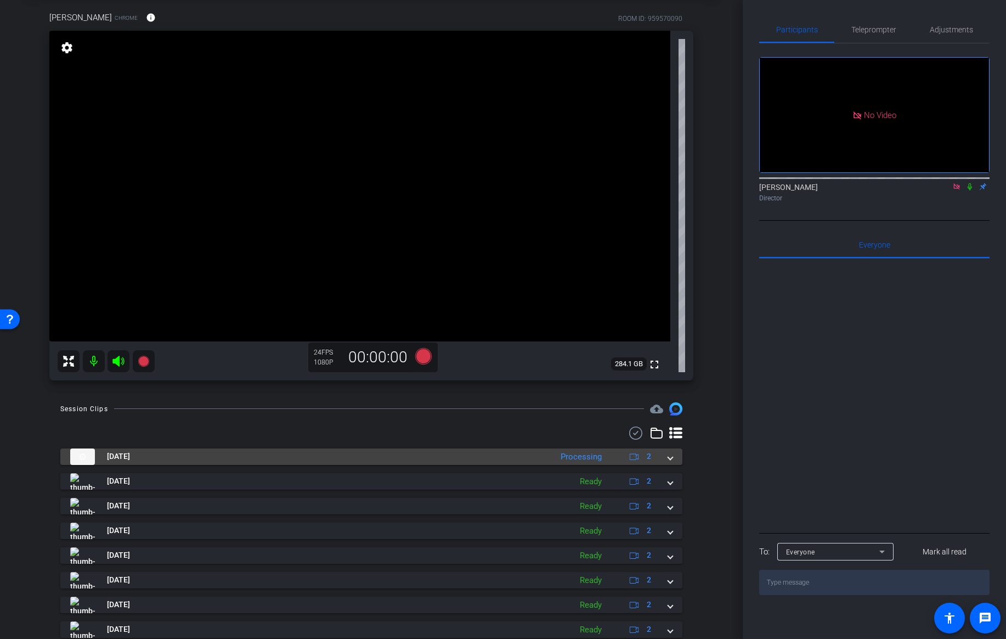
click at [668, 458] on div "Oct 2, 2025 Processing 2" at bounding box center [369, 456] width 598 height 16
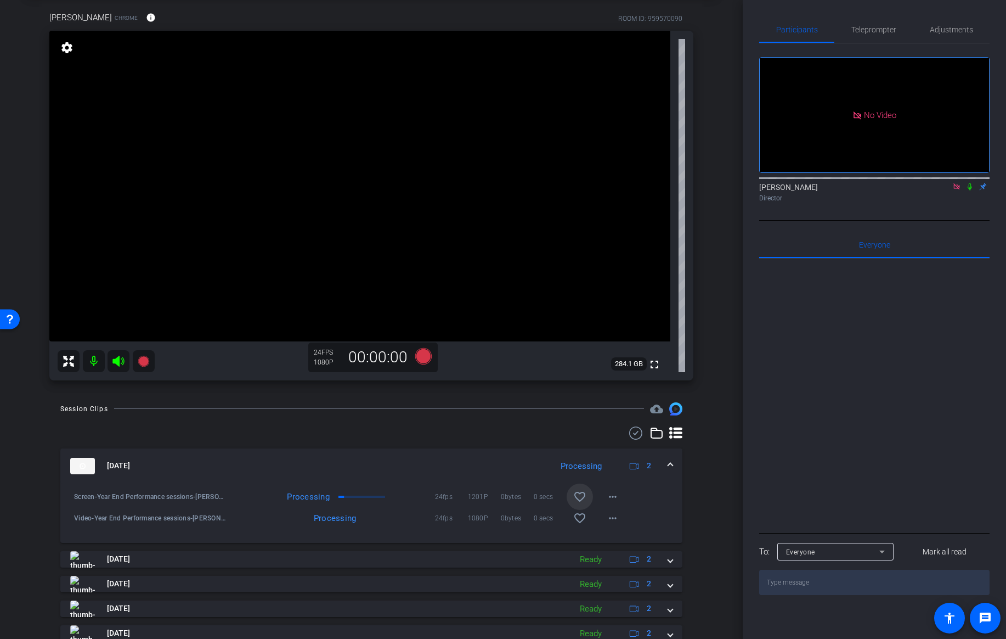
click at [580, 495] on mat-icon "favorite_border" at bounding box center [579, 496] width 13 height 13
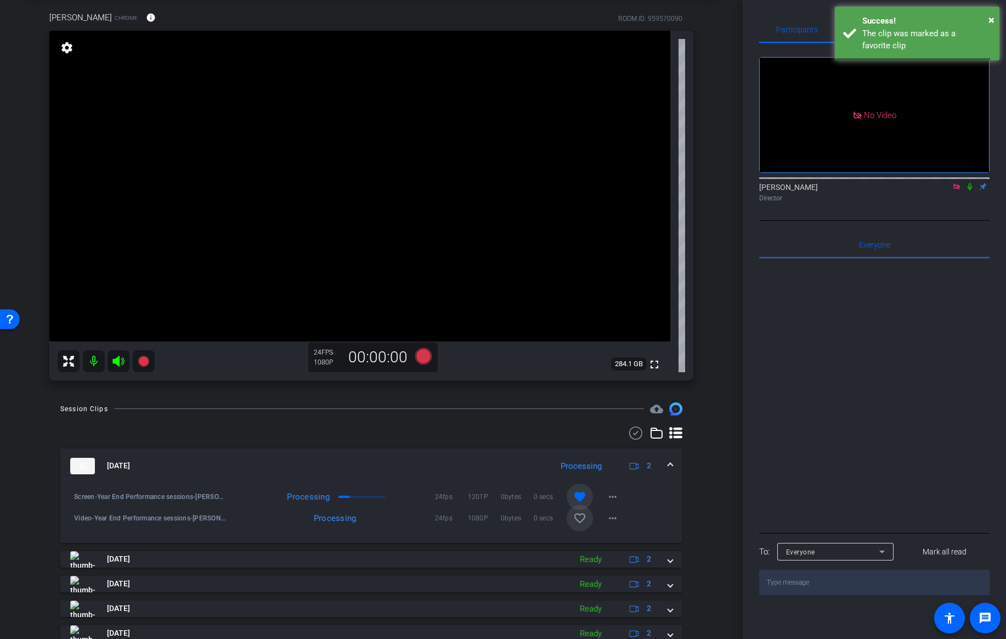
click at [579, 517] on mat-icon "favorite_border" at bounding box center [579, 517] width 13 height 13
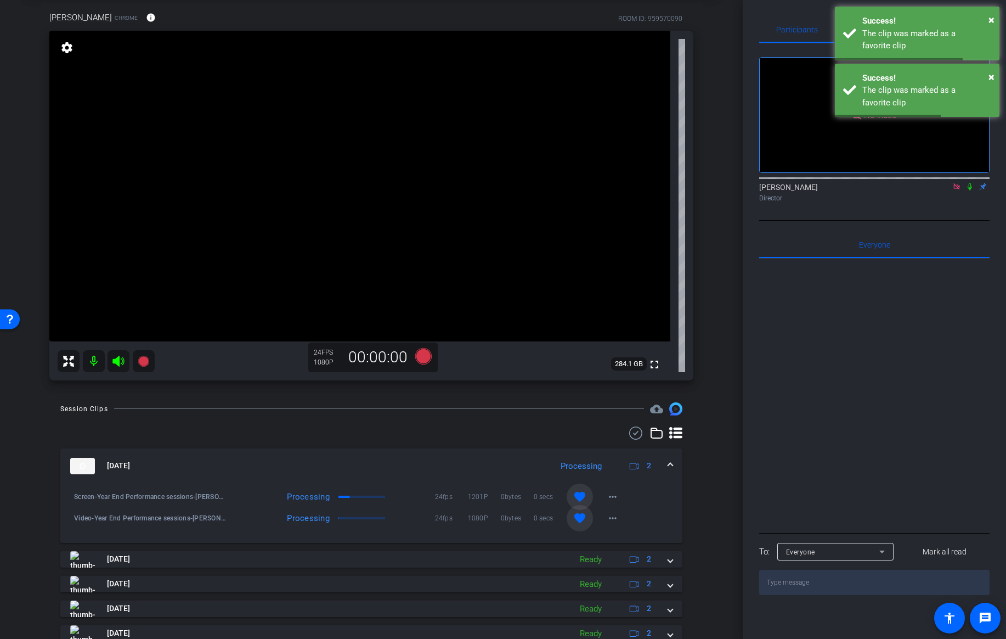
click at [672, 463] on span at bounding box center [670, 466] width 4 height 12
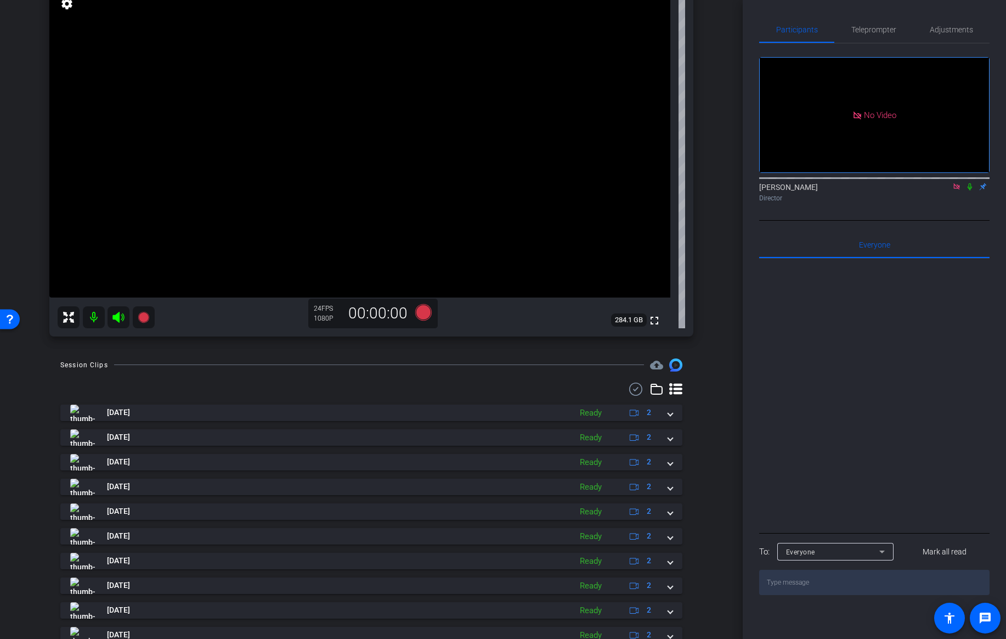
scroll to position [0, 0]
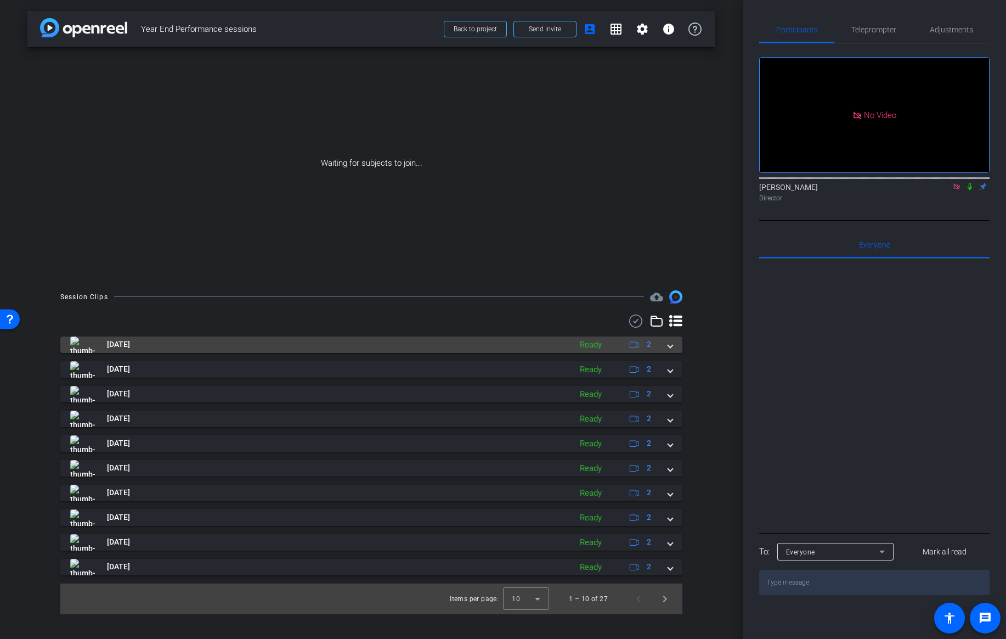
click at [669, 342] on span at bounding box center [670, 345] width 4 height 12
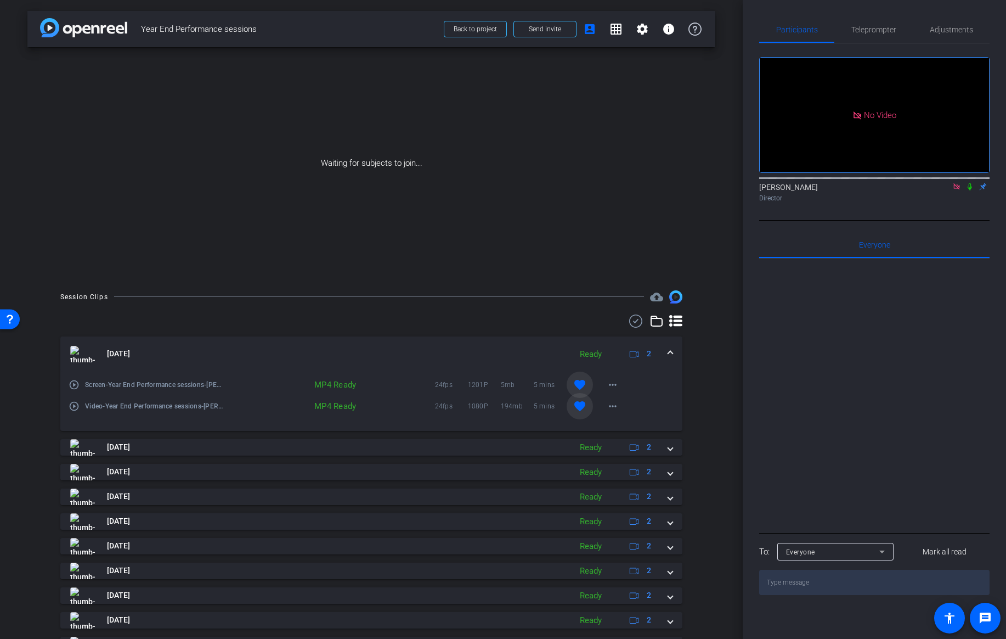
click at [669, 342] on mat-expansion-panel-header "Oct 2, 2025 Ready 2" at bounding box center [371, 353] width 622 height 35
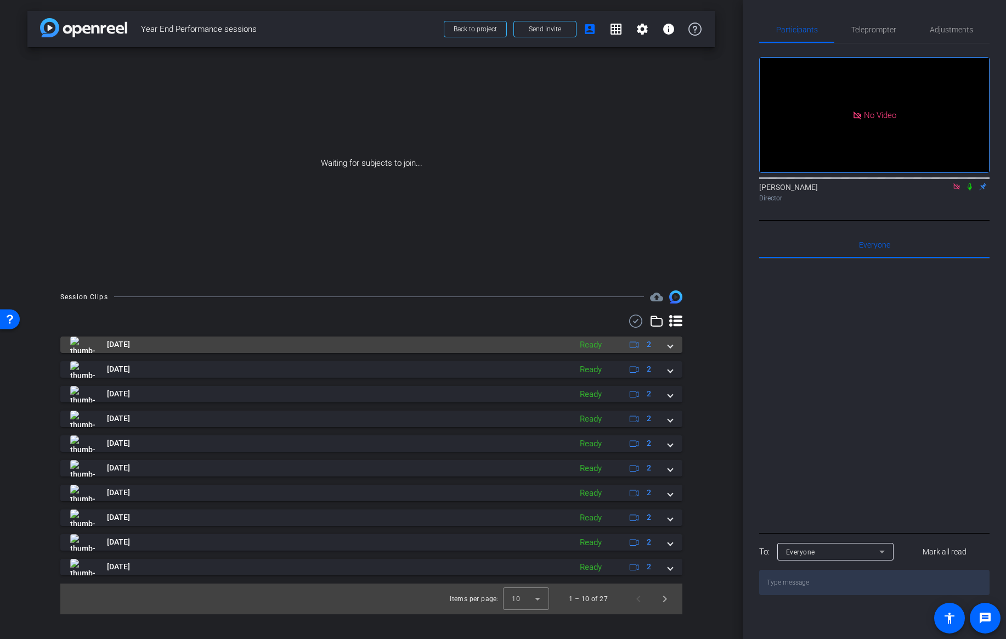
click at [669, 342] on span at bounding box center [670, 345] width 4 height 12
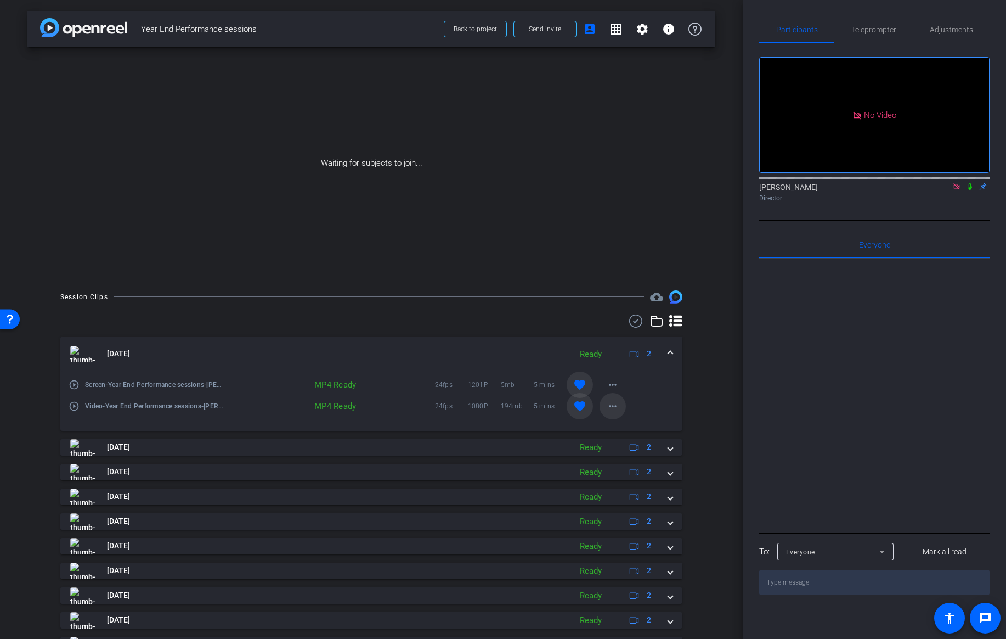
click at [611, 403] on mat-icon "more_horiz" at bounding box center [612, 406] width 13 height 13
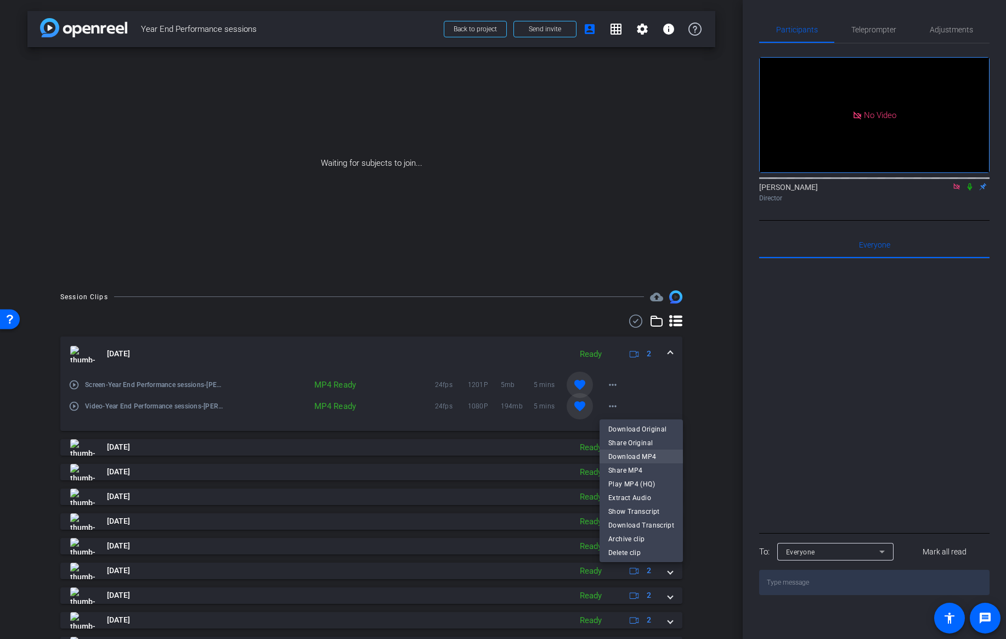
click at [620, 455] on span "Download MP4" at bounding box center [642, 456] width 66 height 13
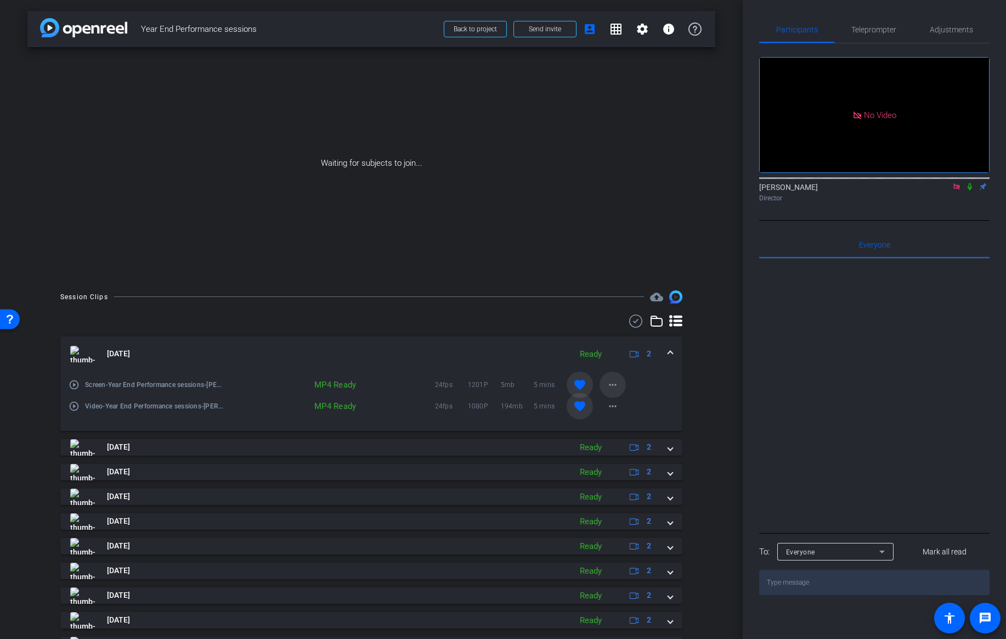
click at [614, 383] on mat-icon "more_horiz" at bounding box center [612, 384] width 13 height 13
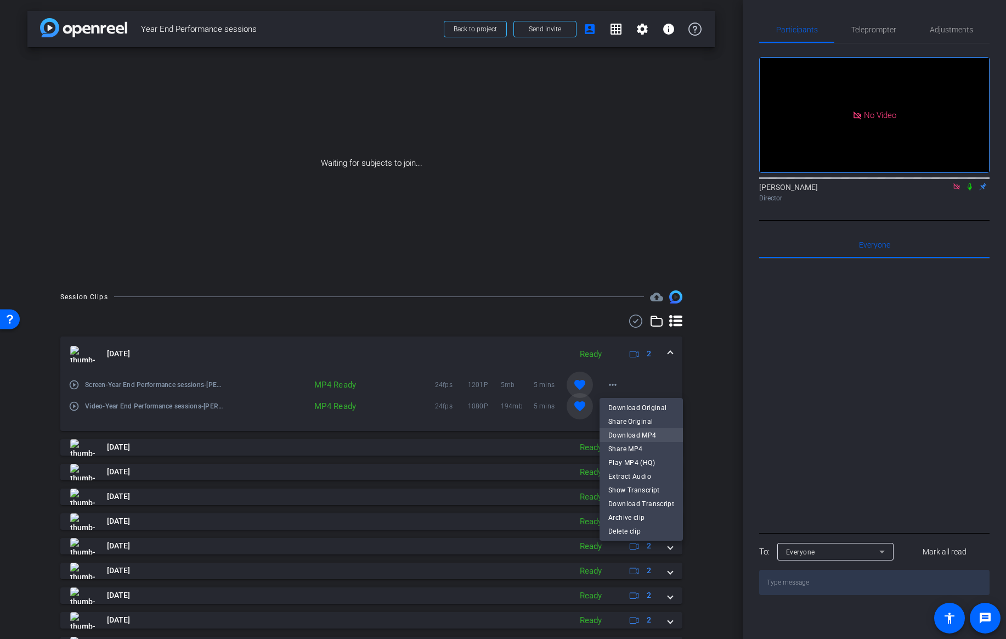
click at [619, 431] on span "Download MP4" at bounding box center [642, 435] width 66 height 13
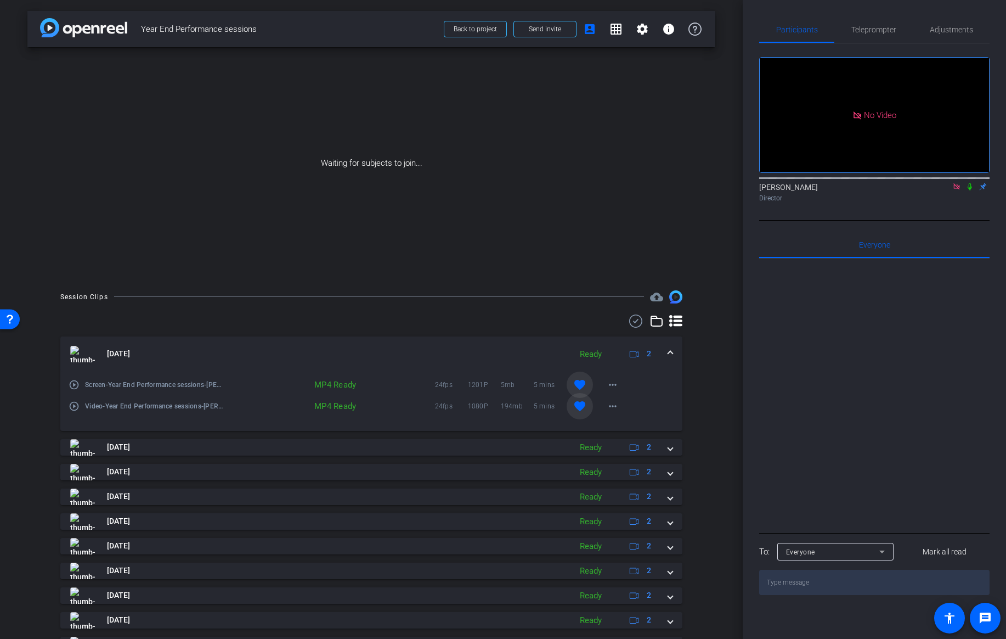
click at [670, 352] on span at bounding box center [670, 354] width 4 height 12
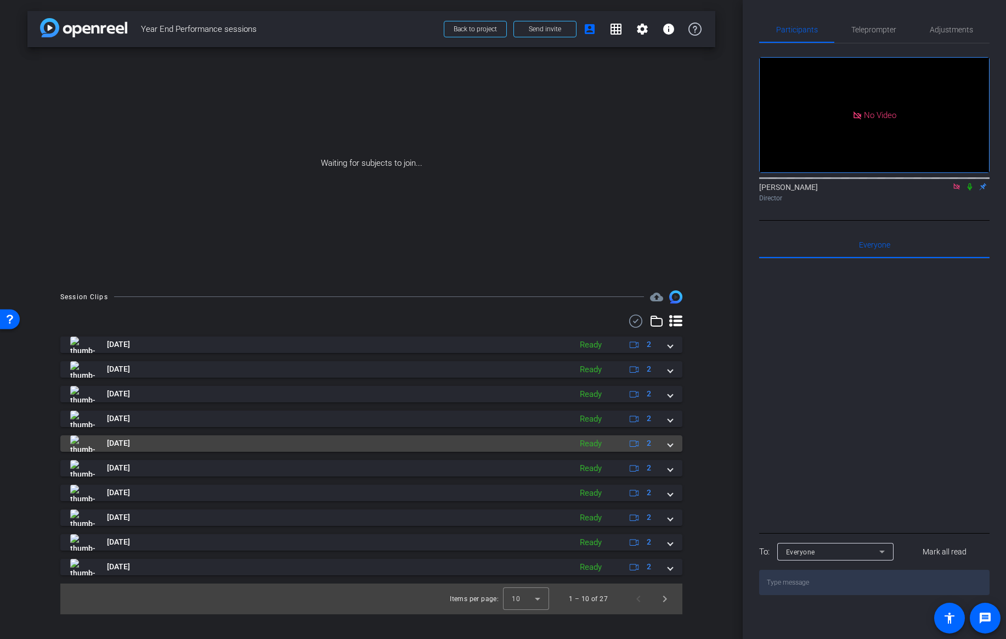
click at [672, 446] on span at bounding box center [670, 443] width 4 height 12
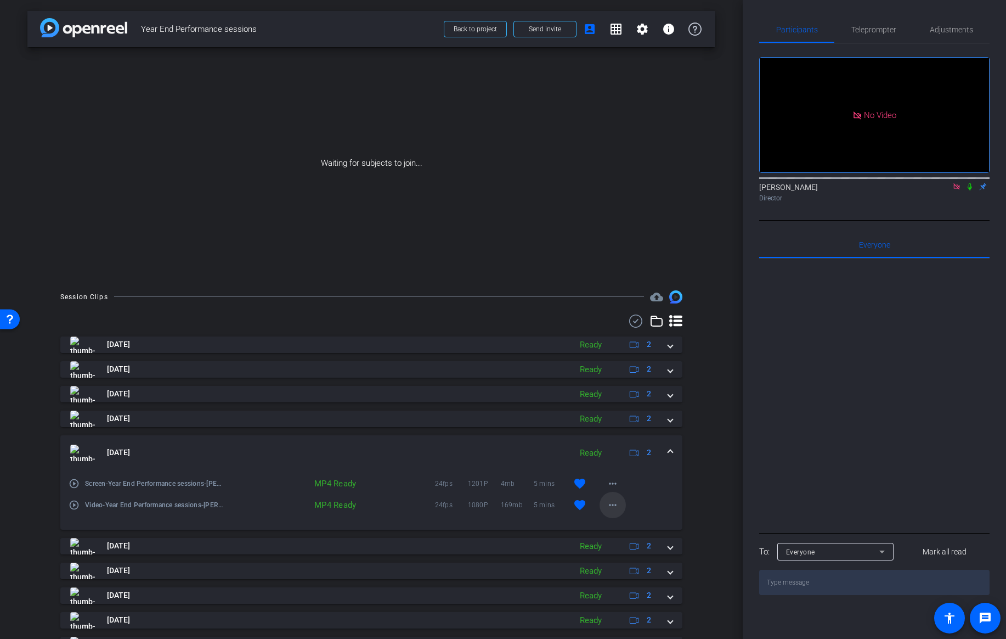
click at [610, 502] on mat-icon "more_horiz" at bounding box center [612, 504] width 13 height 13
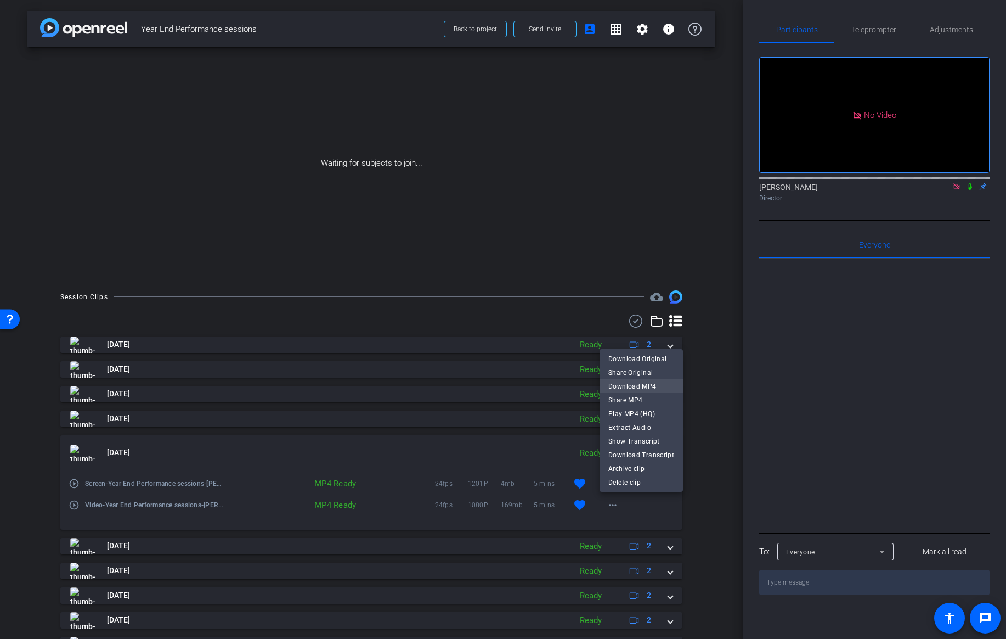
click at [633, 389] on span "Download MP4" at bounding box center [642, 386] width 66 height 13
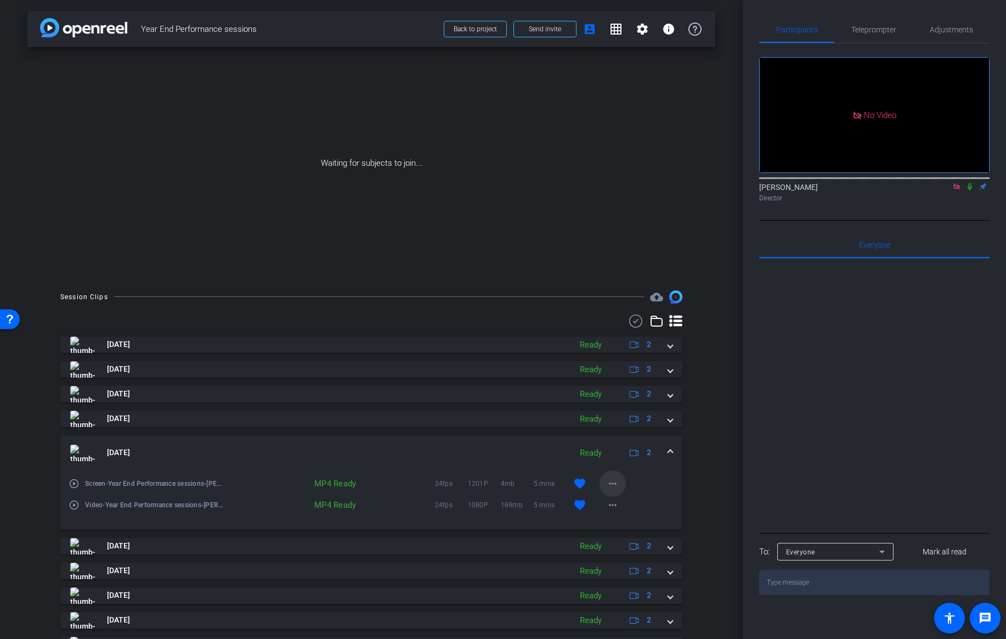
click at [614, 484] on mat-icon "more_horiz" at bounding box center [612, 483] width 13 height 13
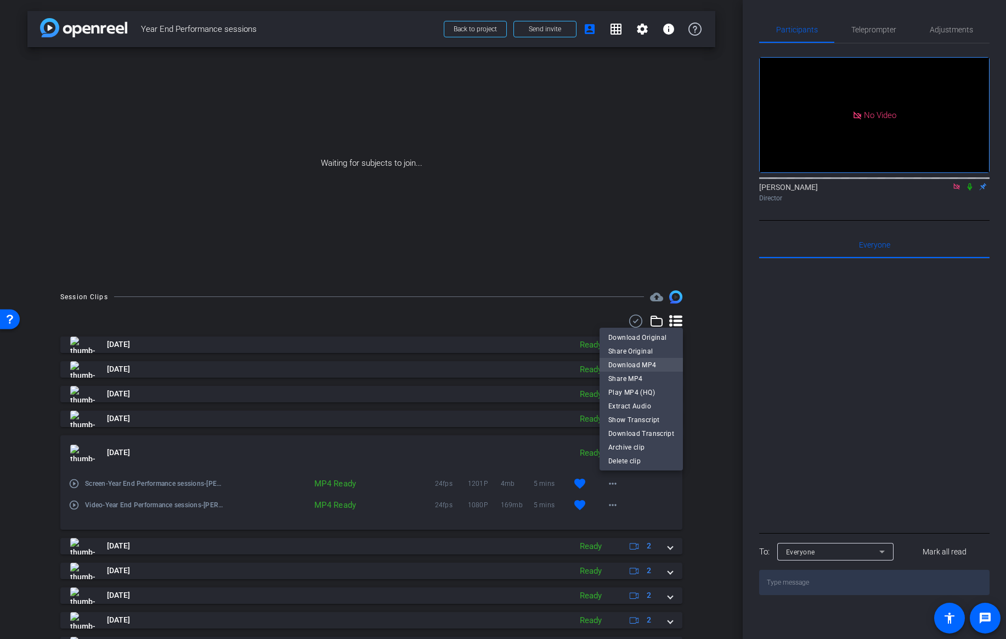
click at [633, 362] on span "Download MP4" at bounding box center [642, 364] width 66 height 13
